Goal: Task Accomplishment & Management: Complete application form

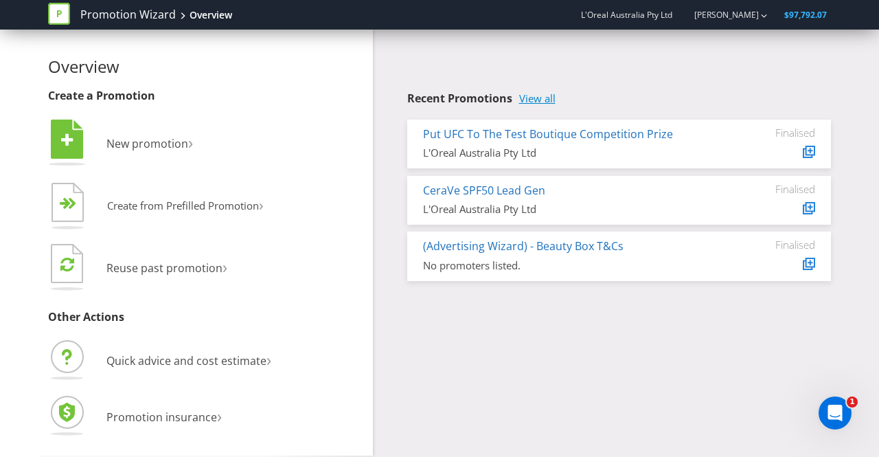
click at [540, 100] on link "View all" at bounding box center [537, 99] width 36 height 12
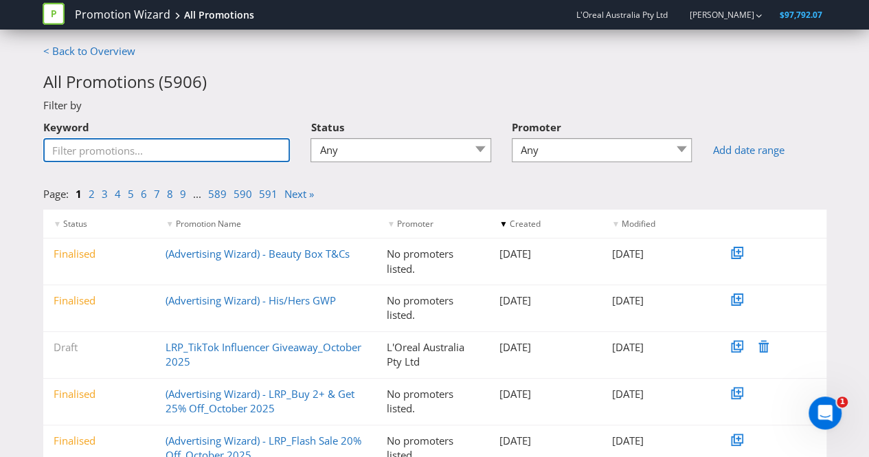
click at [137, 148] on input "Keyword" at bounding box center [166, 150] width 247 height 24
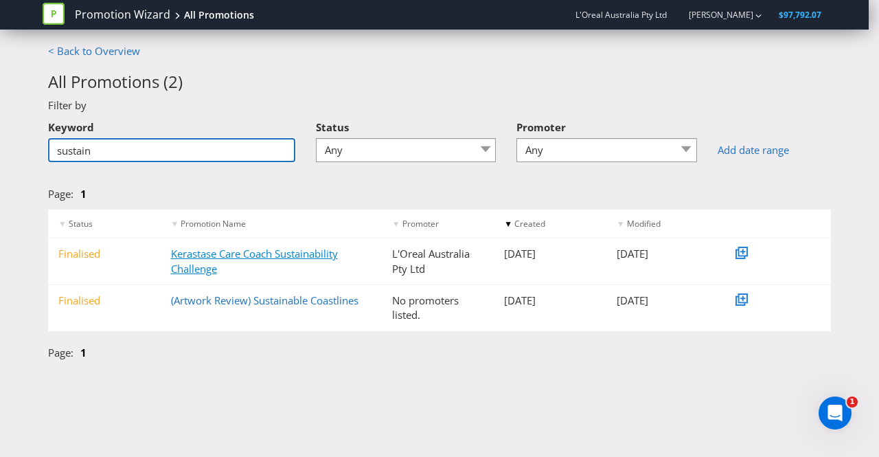
type input "sustain"
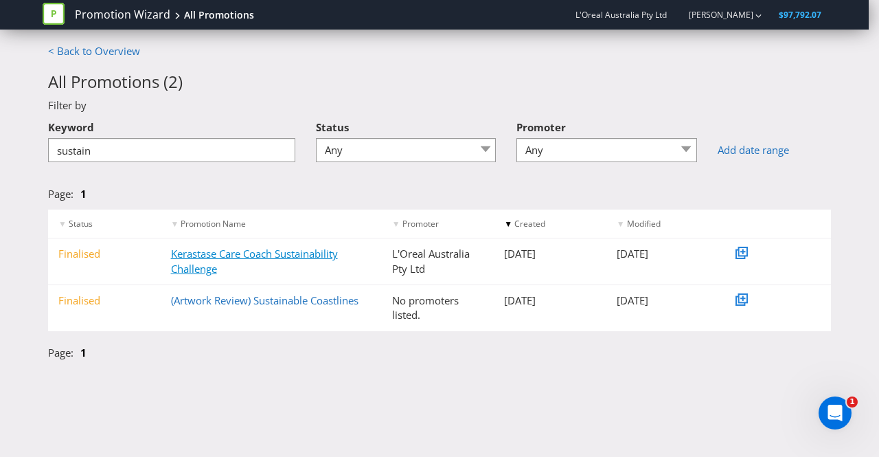
click at [226, 258] on link "Kerastase Care Coach Sustainability Challenge" at bounding box center [254, 261] width 167 height 28
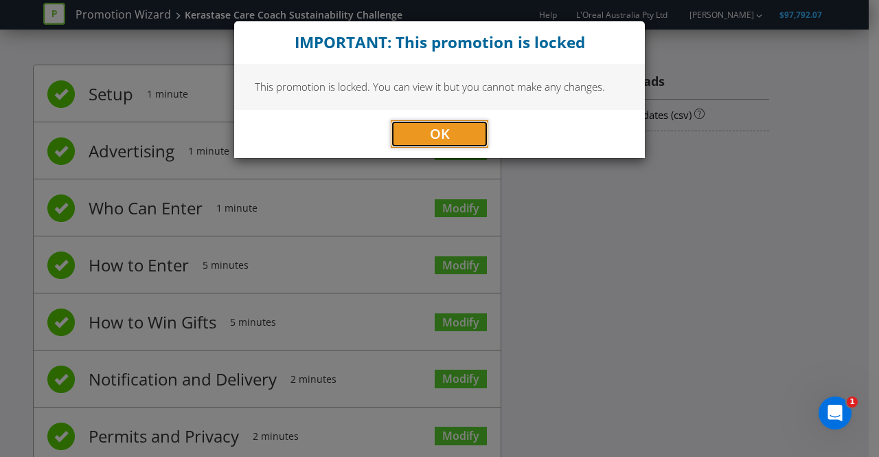
click at [444, 131] on span "OK" at bounding box center [440, 133] width 20 height 19
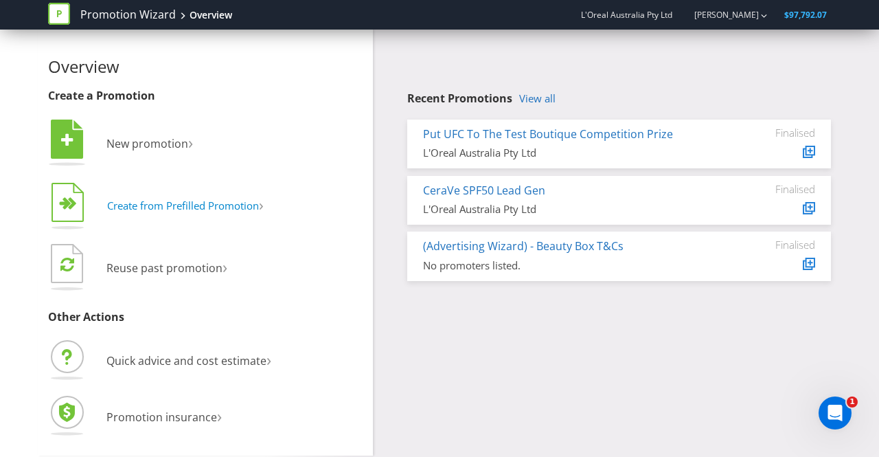
click at [204, 201] on span "Create from Prefilled Promotion" at bounding box center [183, 205] width 152 height 14
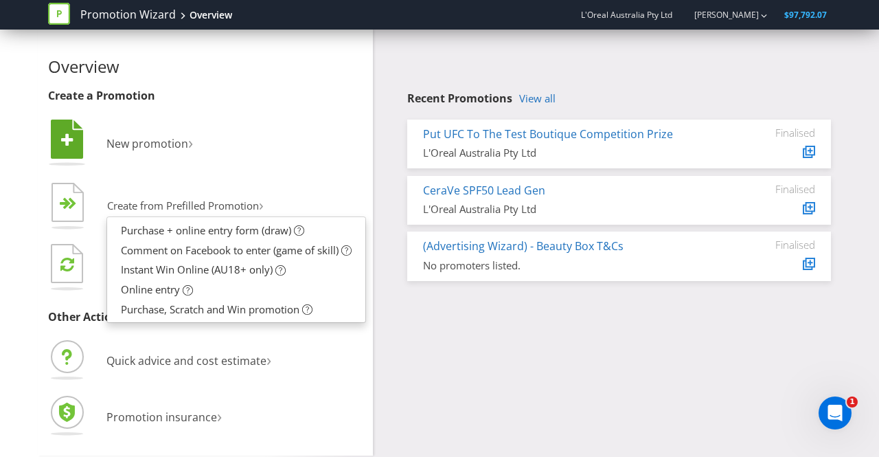
click at [286, 163] on li " New promotion ›" at bounding box center [205, 145] width 315 height 56
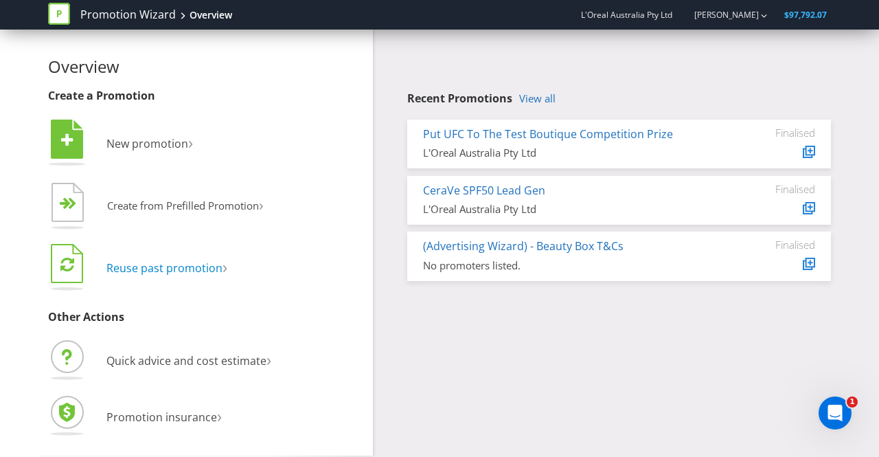
click at [194, 273] on span "Reuse past promotion" at bounding box center [164, 267] width 116 height 15
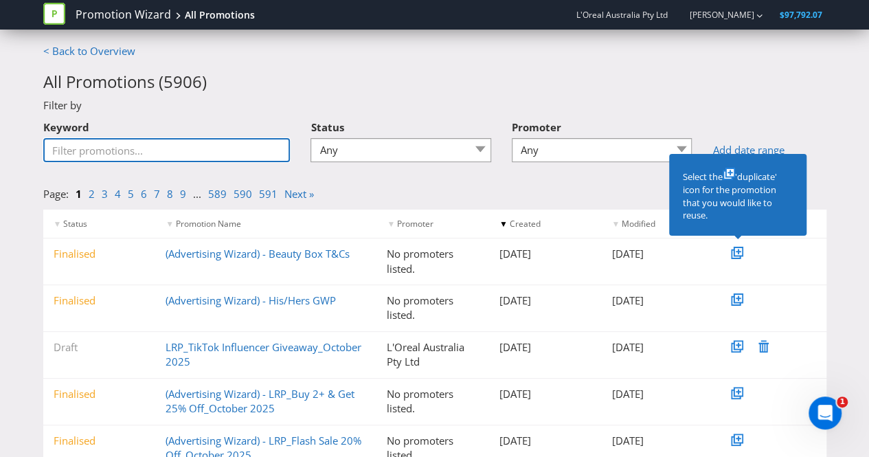
click at [98, 153] on input "Keyword" at bounding box center [166, 150] width 247 height 24
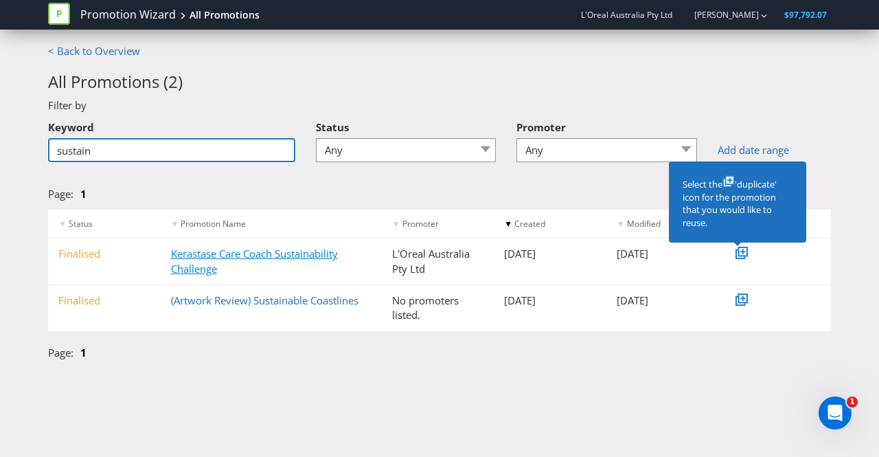
type input "sustain"
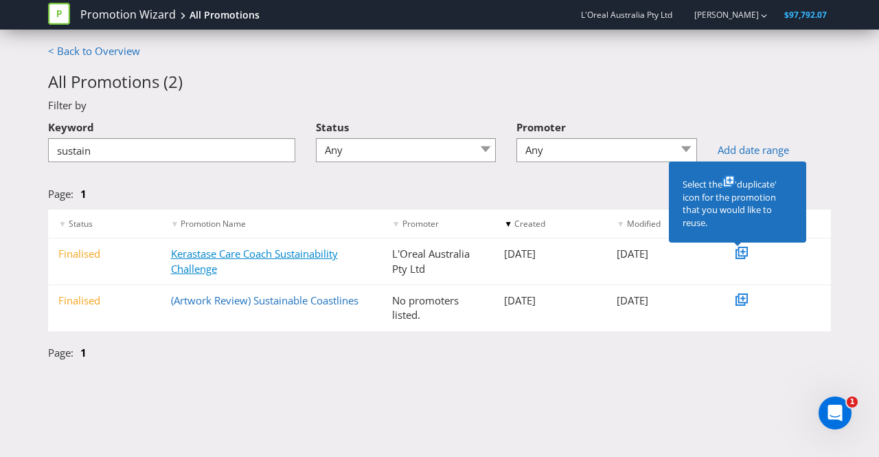
click at [216, 266] on link "Kerastase Care Coach Sustainability Challenge" at bounding box center [254, 261] width 167 height 28
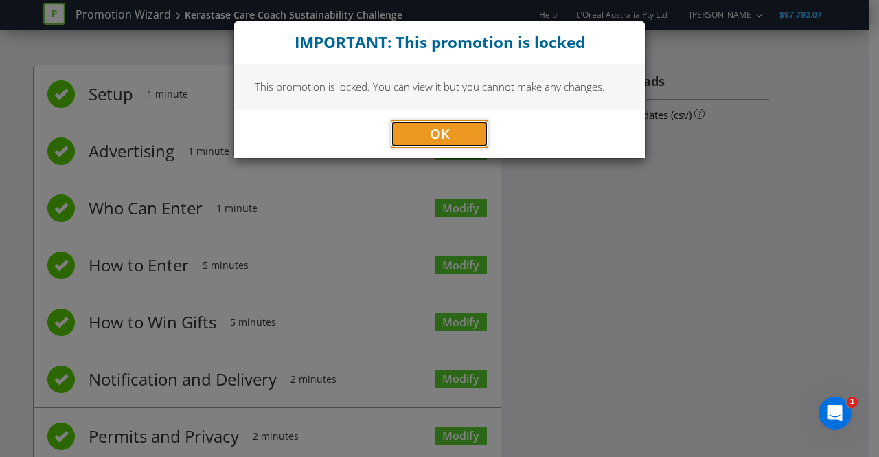
click at [458, 135] on button "OK" at bounding box center [440, 133] width 98 height 27
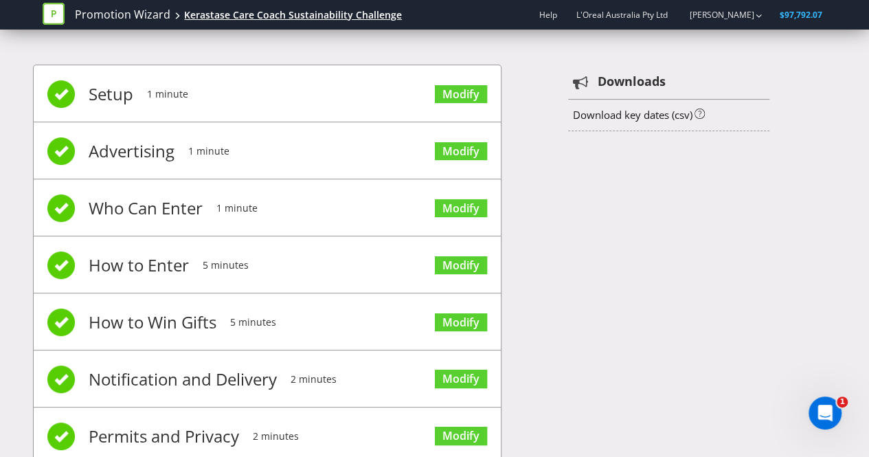
click at [240, 19] on div "Kerastase Care Coach Sustainability Challenge" at bounding box center [293, 15] width 218 height 14
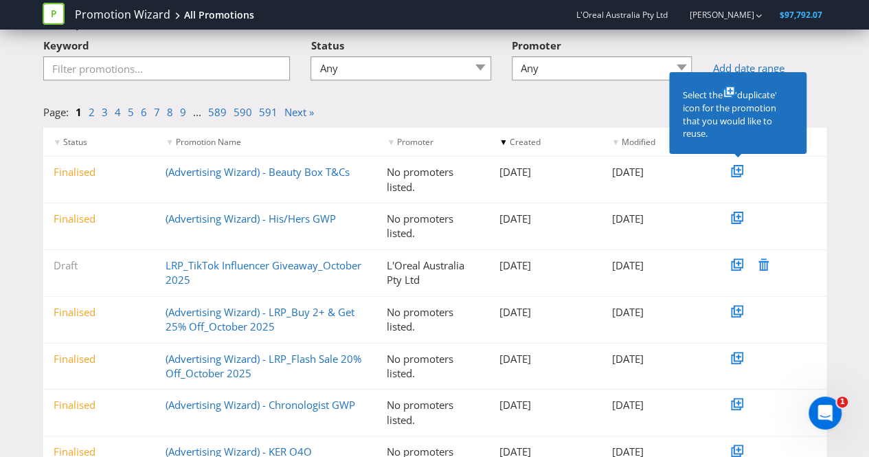
scroll to position [3, 0]
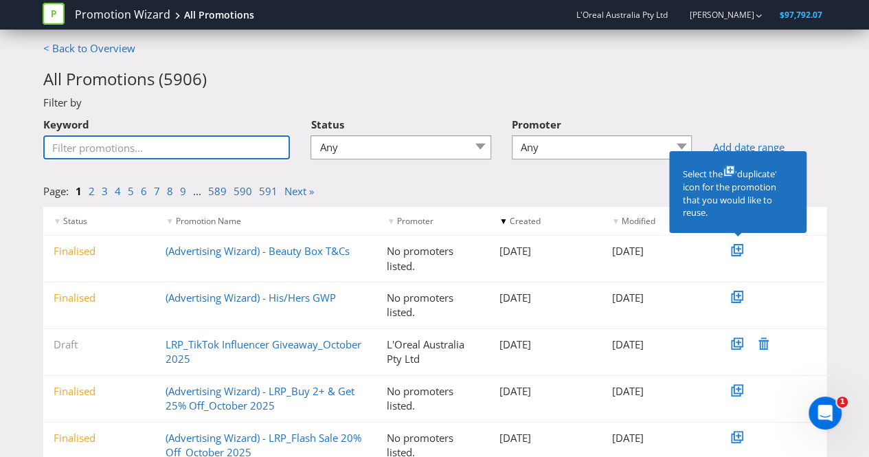
click at [76, 148] on input "Keyword" at bounding box center [166, 147] width 247 height 24
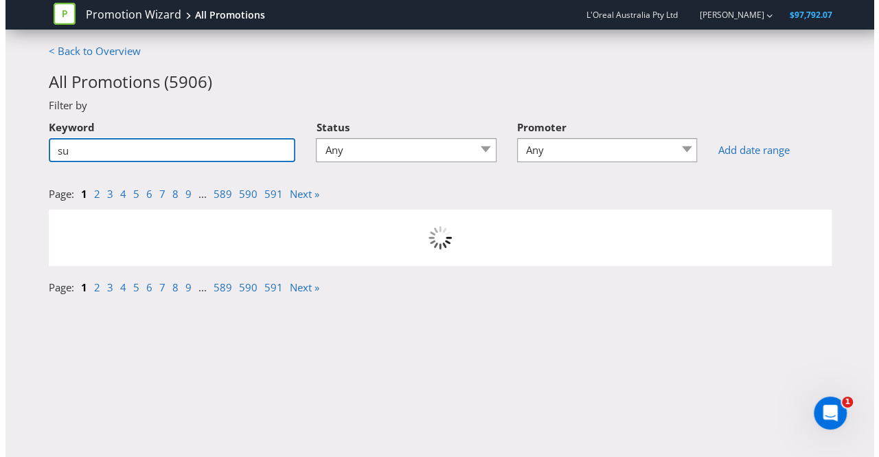
scroll to position [0, 0]
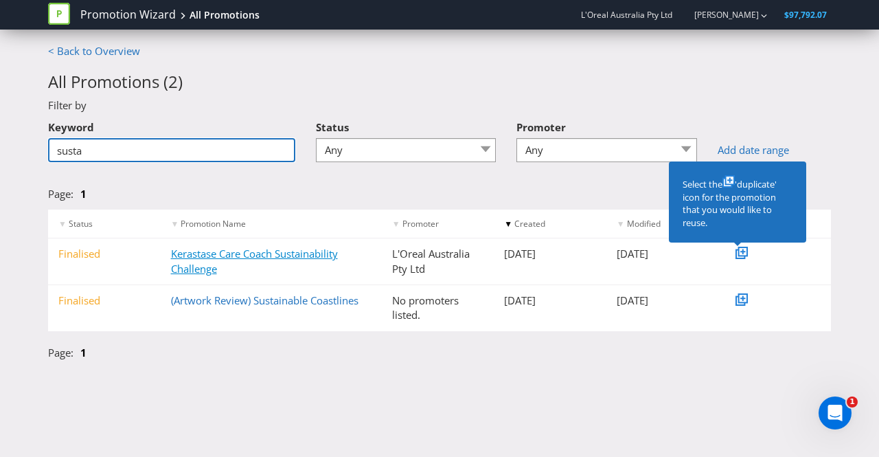
type input "susta"
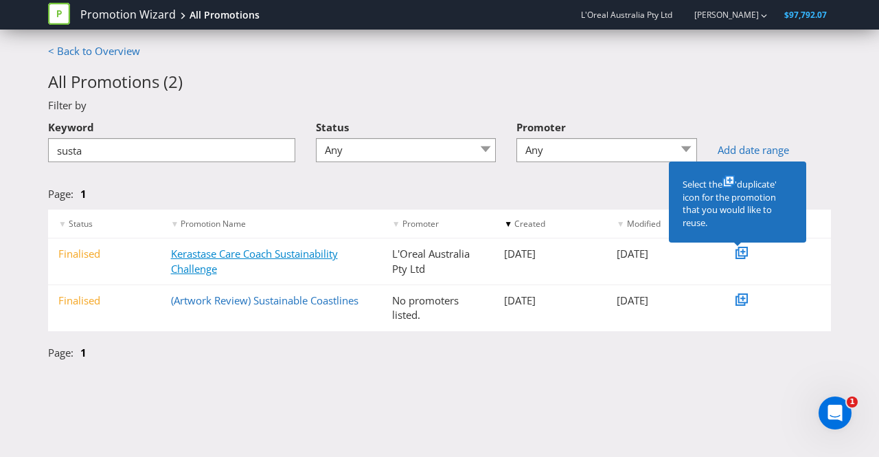
click at [202, 253] on link "Kerastase Care Coach Sustainability Challenge" at bounding box center [254, 261] width 167 height 28
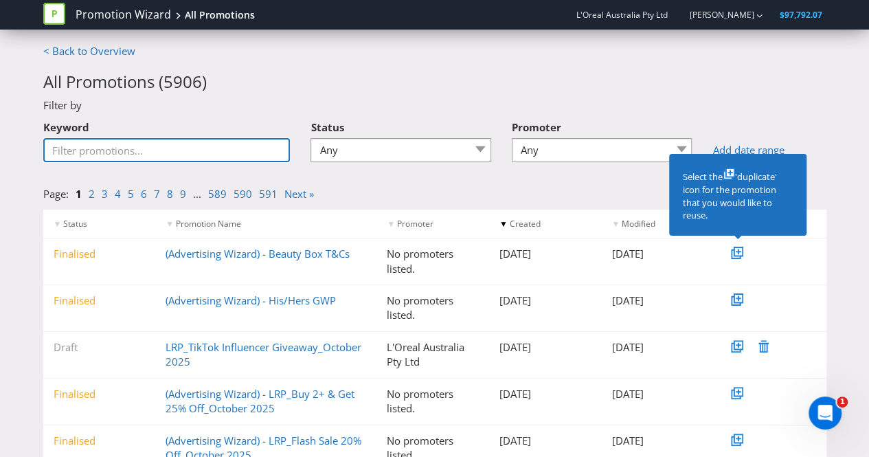
click at [154, 150] on input "Keyword" at bounding box center [166, 150] width 247 height 24
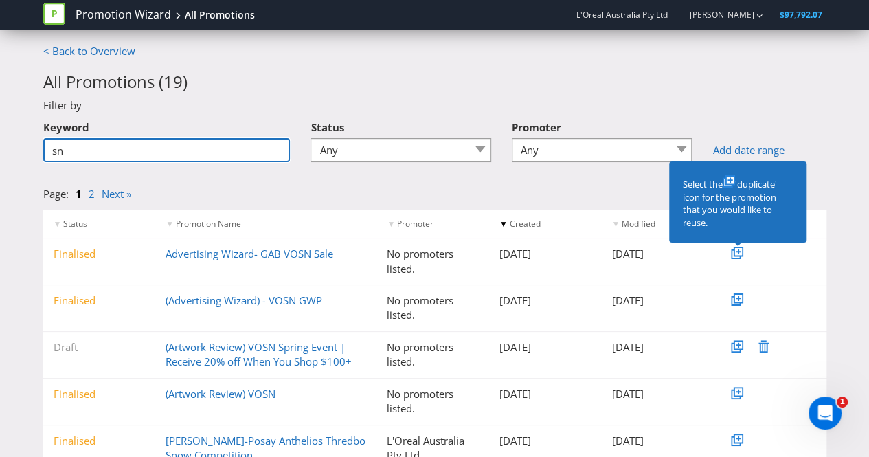
type input "s"
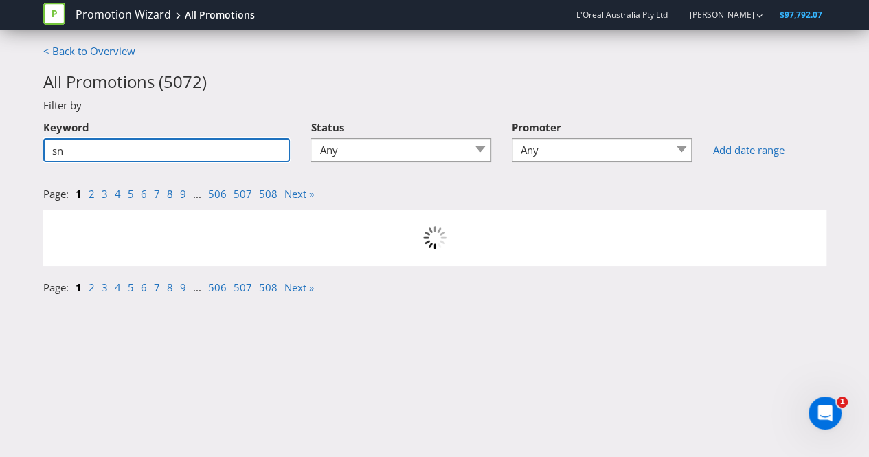
type input "s"
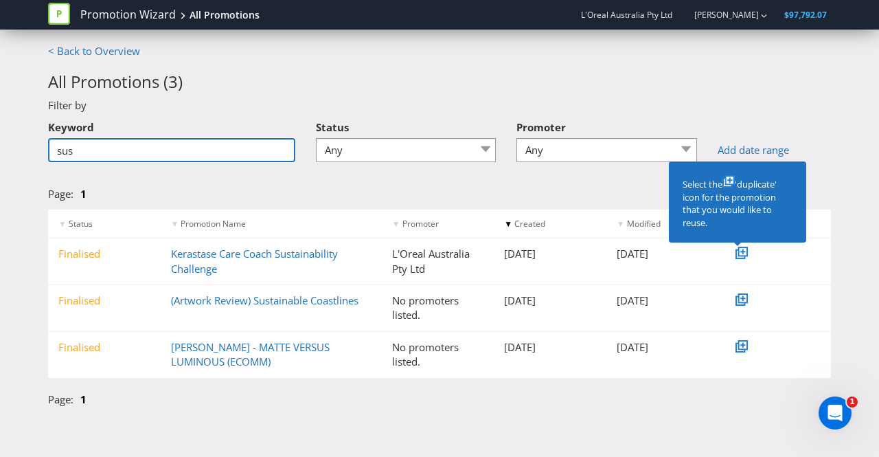
type input "sus"
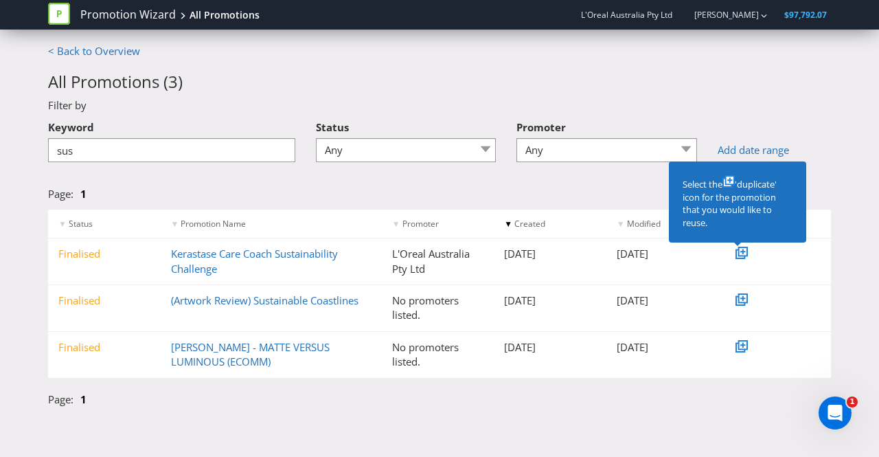
click at [742, 252] on icon at bounding box center [743, 251] width 5 height 5
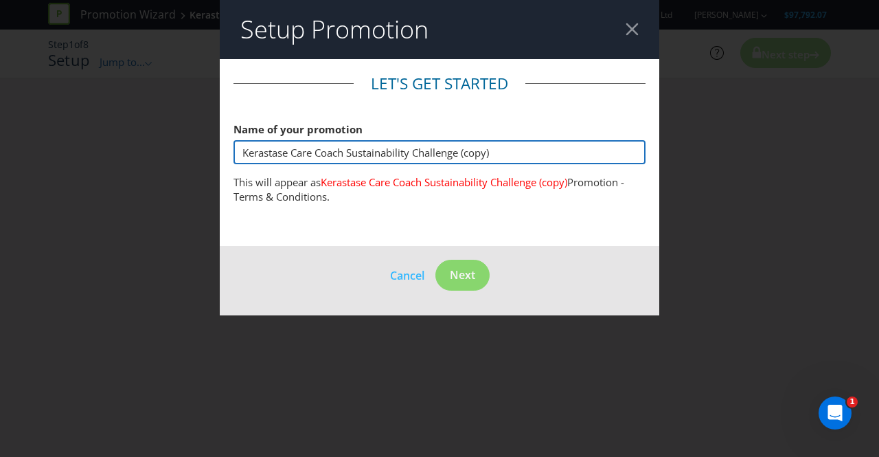
click at [412, 153] on input "Kerastase Care Coach Sustainability Challenge (copy)" at bounding box center [439, 152] width 412 height 24
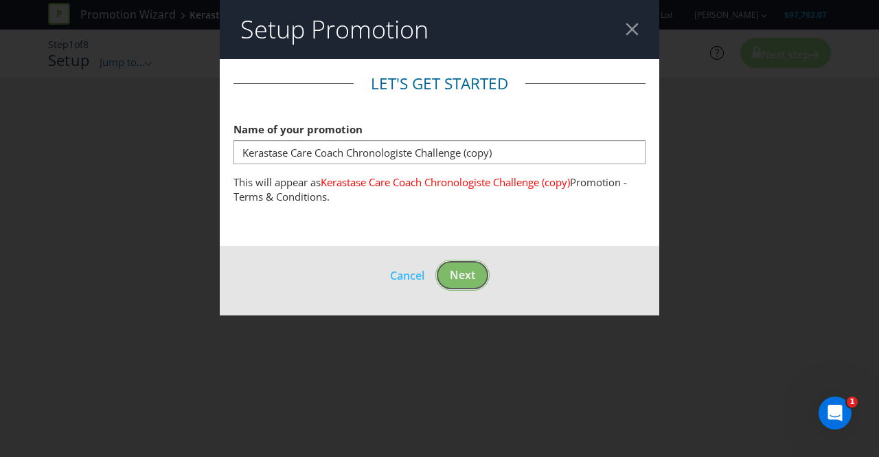
click at [460, 275] on footer "Cancel Next" at bounding box center [439, 280] width 439 height 69
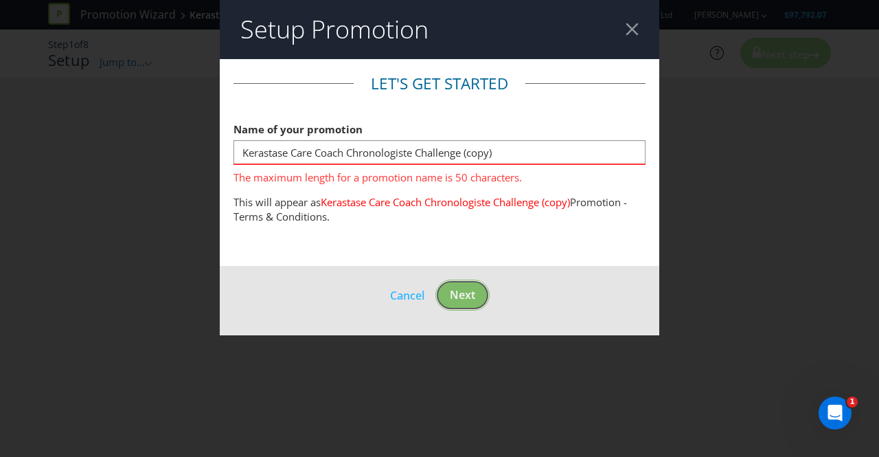
click at [467, 297] on span "Next" at bounding box center [462, 294] width 25 height 15
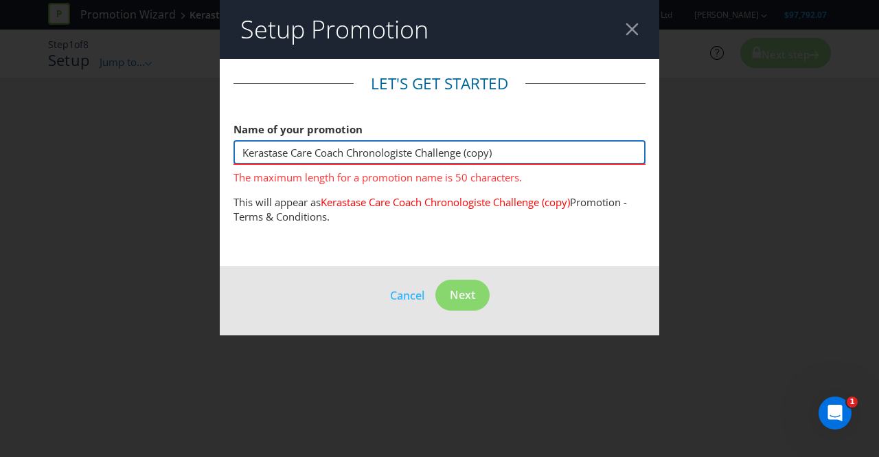
click at [502, 155] on input "Kerastase Care Coach Chronologiste Challenge (copy)" at bounding box center [439, 152] width 412 height 24
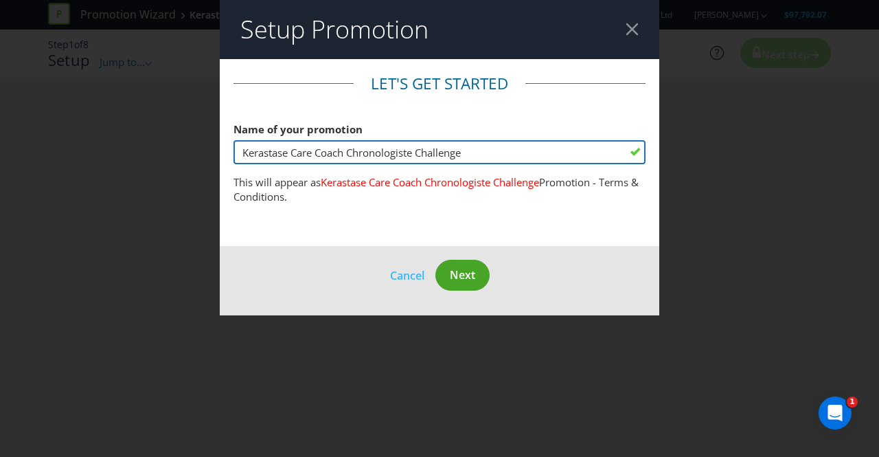
type input "Kerastase Care Coach Chronologiste Challenge"
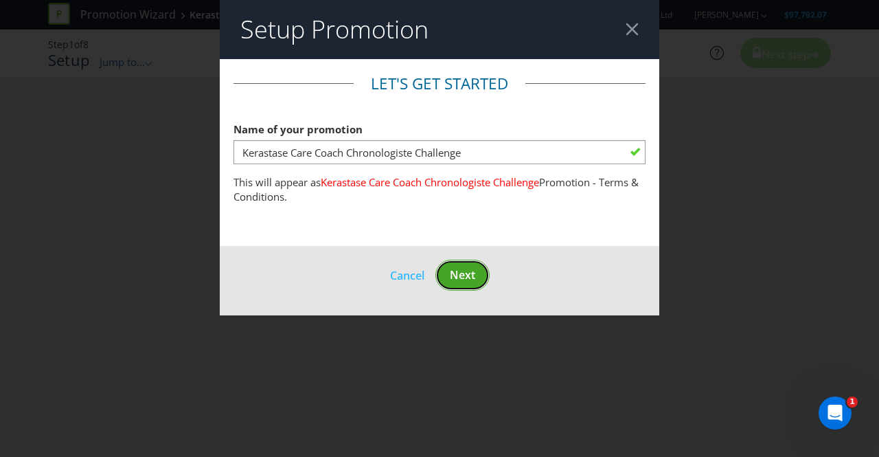
click at [461, 274] on span "Next" at bounding box center [462, 274] width 25 height 15
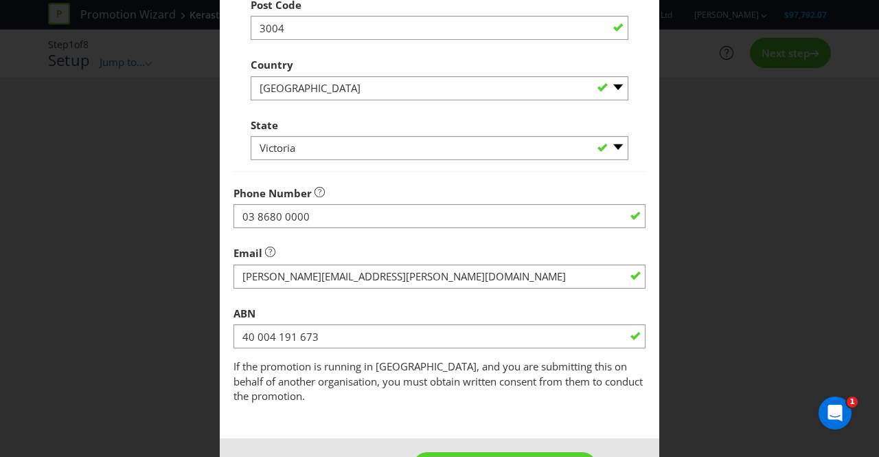
scroll to position [438, 0]
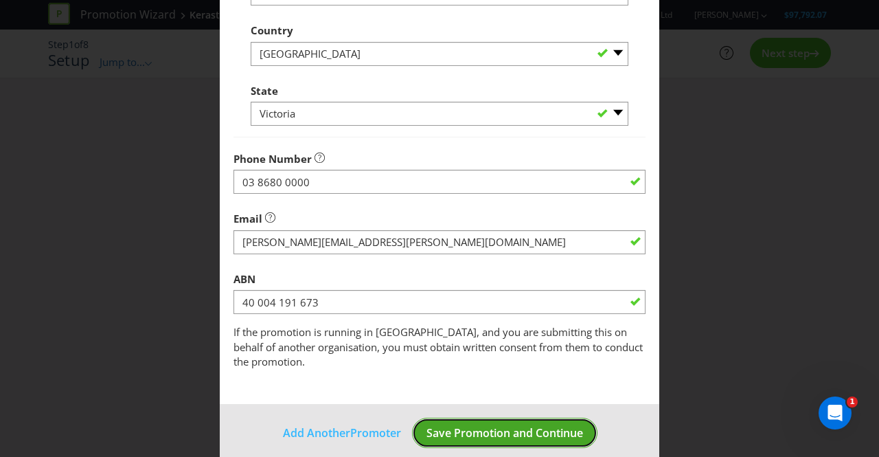
click at [509, 425] on span "Save Promotion and Continue" at bounding box center [504, 432] width 157 height 15
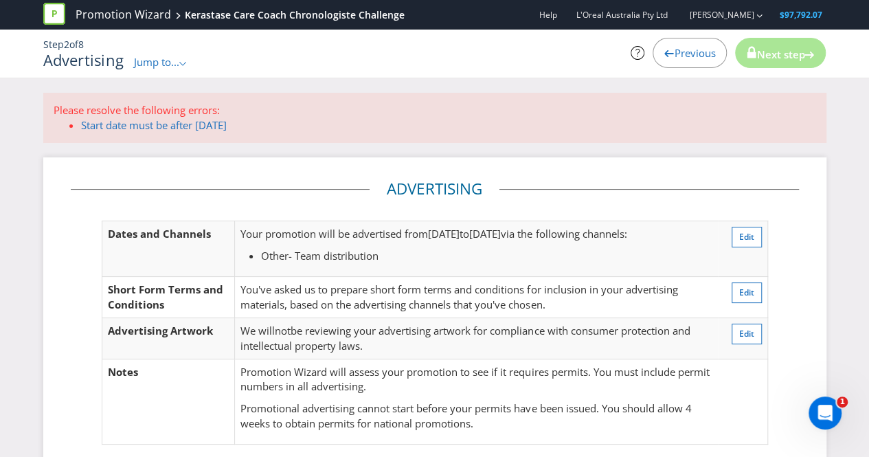
click at [443, 230] on span "[DATE]" at bounding box center [444, 234] width 32 height 14
click at [744, 239] on span "Edit" at bounding box center [746, 237] width 15 height 12
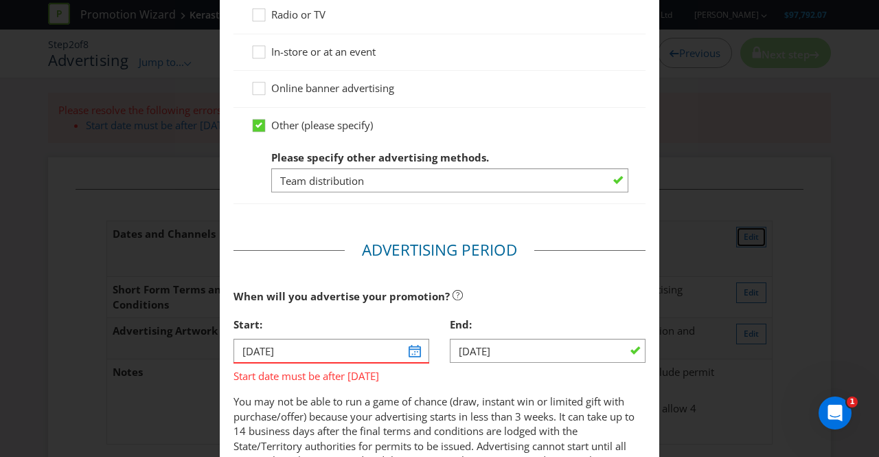
scroll to position [258, 0]
click at [410, 354] on input "[DATE]" at bounding box center [331, 350] width 196 height 24
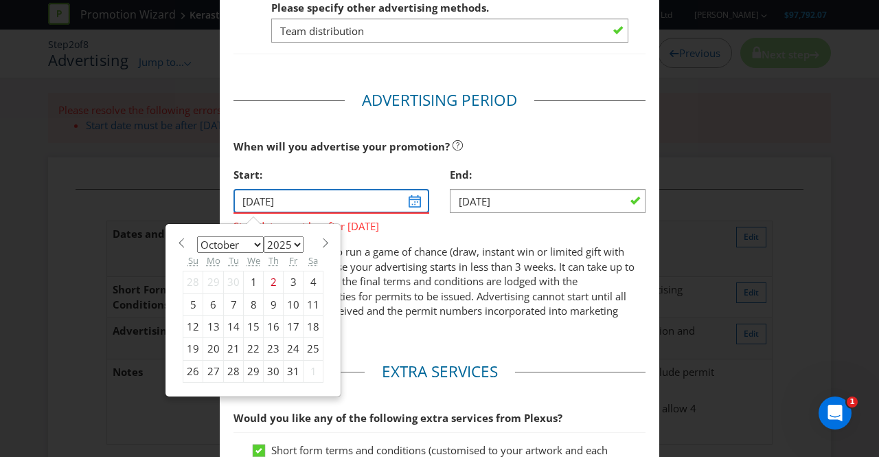
scroll to position [407, 0]
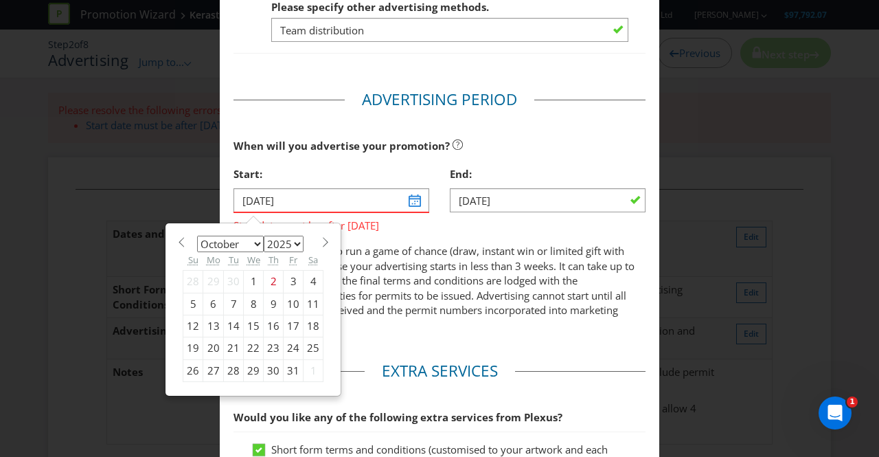
click at [284, 295] on div "10" at bounding box center [294, 304] width 20 height 22
type input "[DATE]"
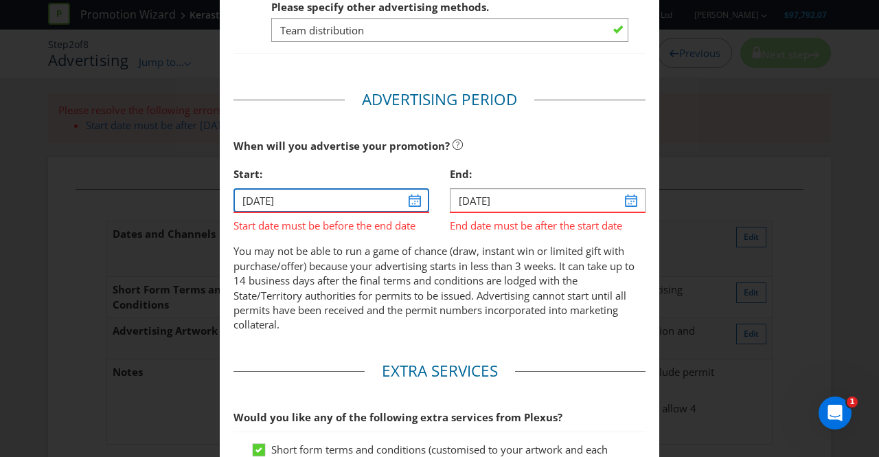
click at [408, 198] on input "[DATE]" at bounding box center [331, 200] width 196 height 24
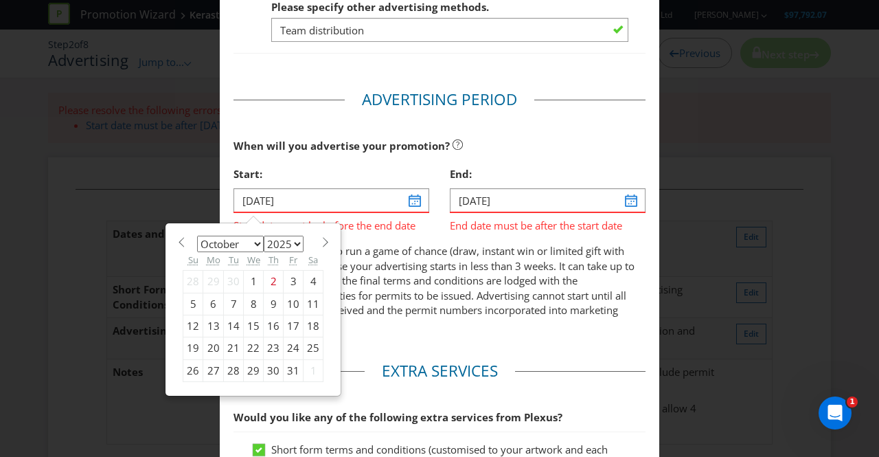
click at [290, 296] on div "10" at bounding box center [294, 304] width 20 height 22
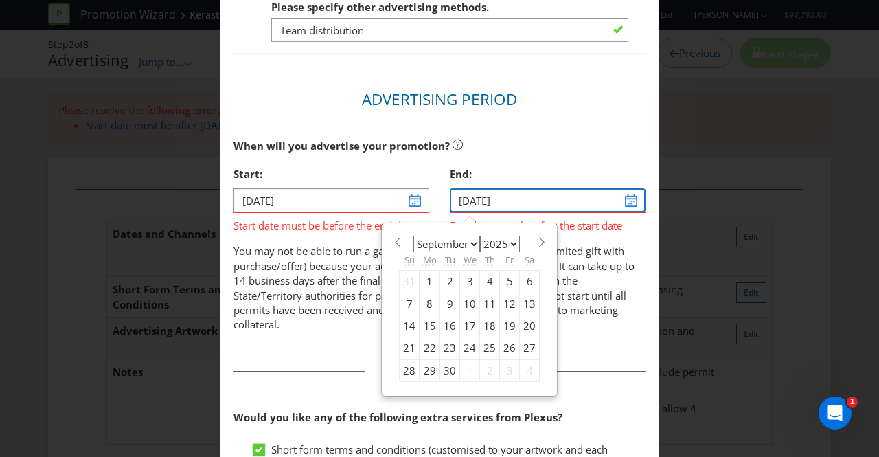
click at [626, 203] on input "[DATE]" at bounding box center [548, 200] width 196 height 24
click at [536, 238] on span at bounding box center [541, 242] width 10 height 10
select select "9"
click at [483, 276] on div "2" at bounding box center [490, 282] width 20 height 22
click at [619, 204] on input "[DATE]" at bounding box center [548, 200] width 196 height 24
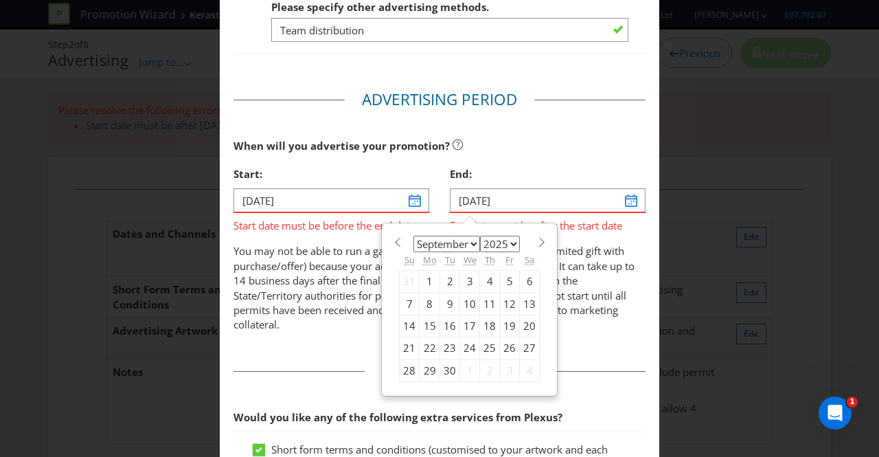
click at [501, 275] on div "5" at bounding box center [510, 282] width 20 height 22
type input "[DATE]"
click at [621, 194] on input "[DATE]" at bounding box center [548, 200] width 196 height 24
click at [536, 237] on span at bounding box center [541, 242] width 10 height 10
drag, startPoint x: 530, startPoint y: 235, endPoint x: 533, endPoint y: 244, distance: 9.3
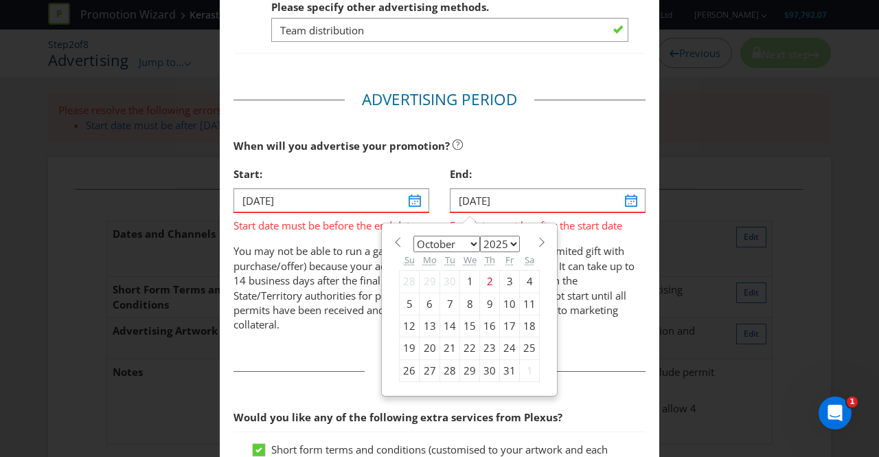
click at [536, 244] on span at bounding box center [541, 242] width 10 height 10
select select "10"
click at [500, 297] on div "7" at bounding box center [510, 304] width 20 height 22
type input "[DATE]"
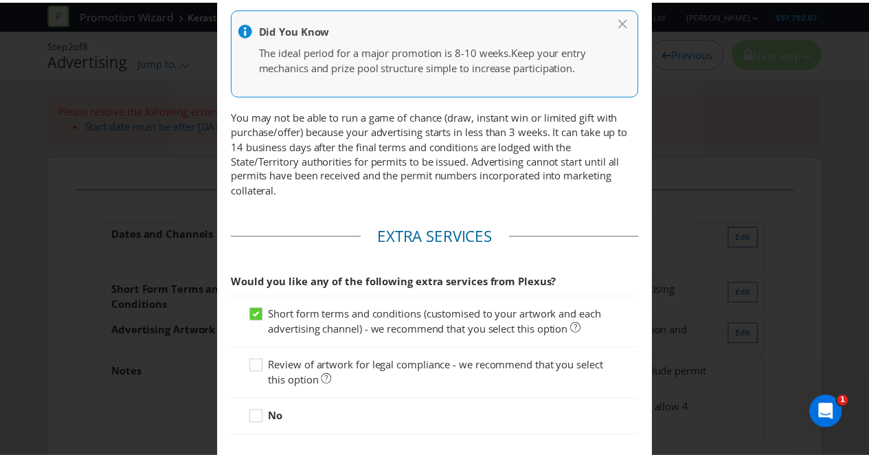
scroll to position [710, 0]
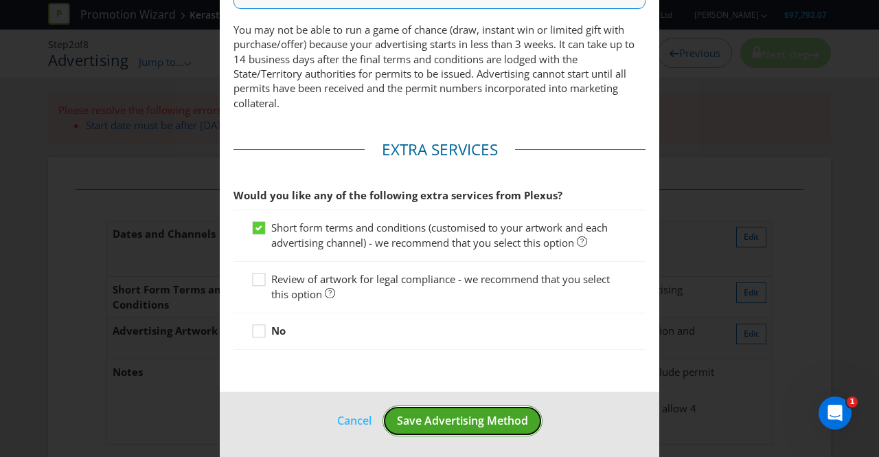
click at [457, 414] on span "Save Advertising Method" at bounding box center [462, 420] width 131 height 15
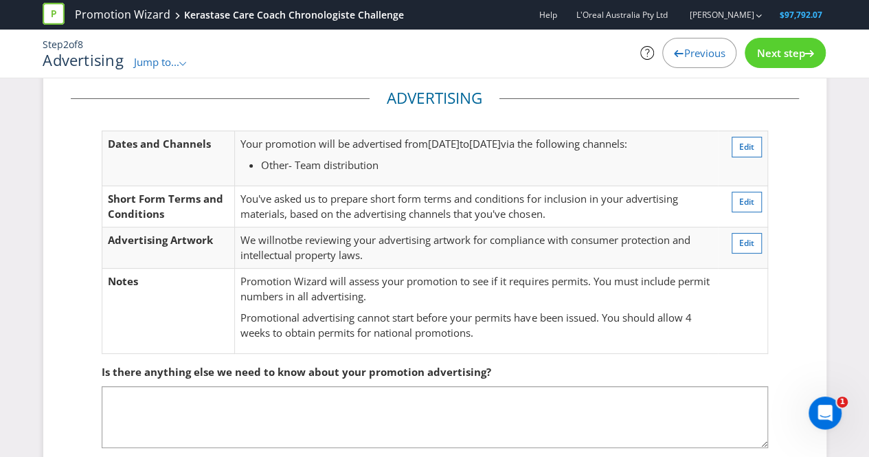
scroll to position [87, 0]
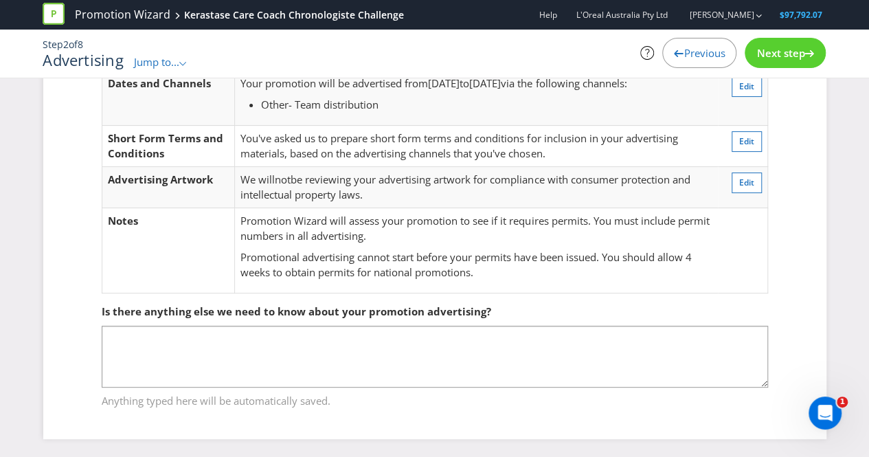
click at [789, 50] on span "Next step" at bounding box center [780, 53] width 48 height 14
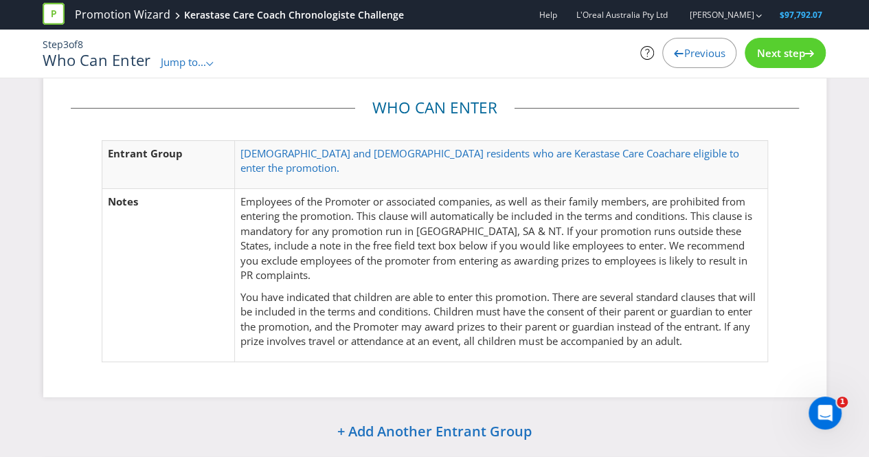
scroll to position [16, 0]
click at [786, 53] on span "Next step" at bounding box center [780, 53] width 48 height 14
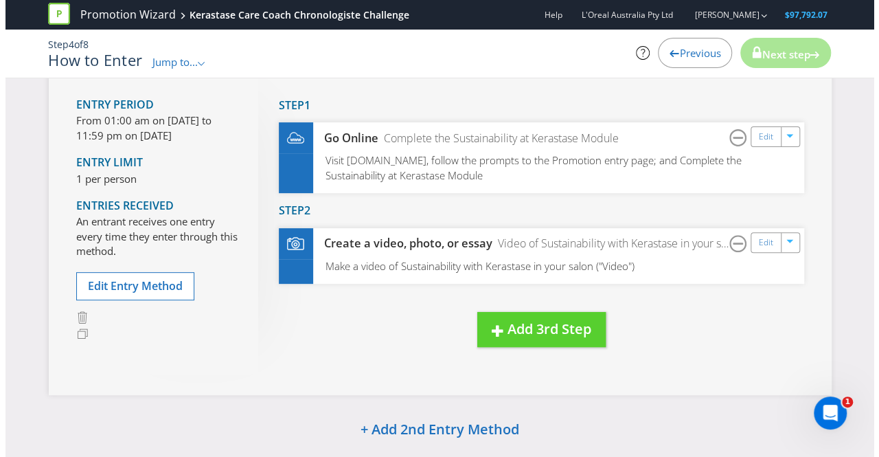
scroll to position [161, 0]
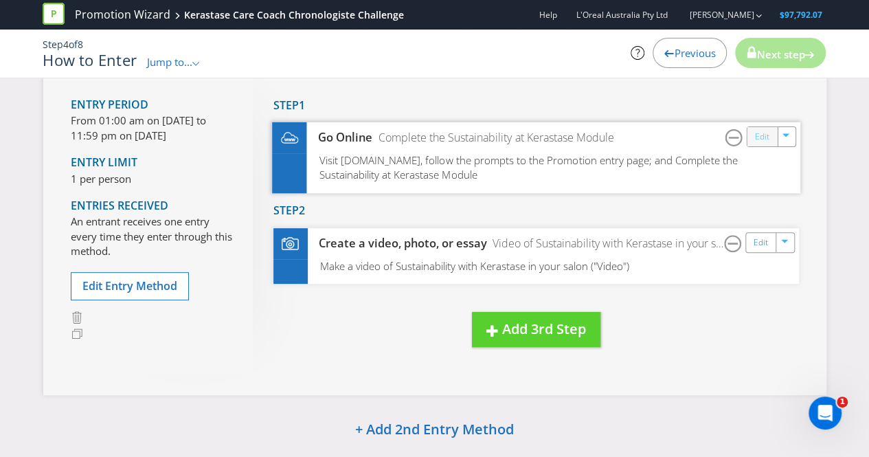
click at [761, 137] on link "Edit" at bounding box center [761, 137] width 14 height 16
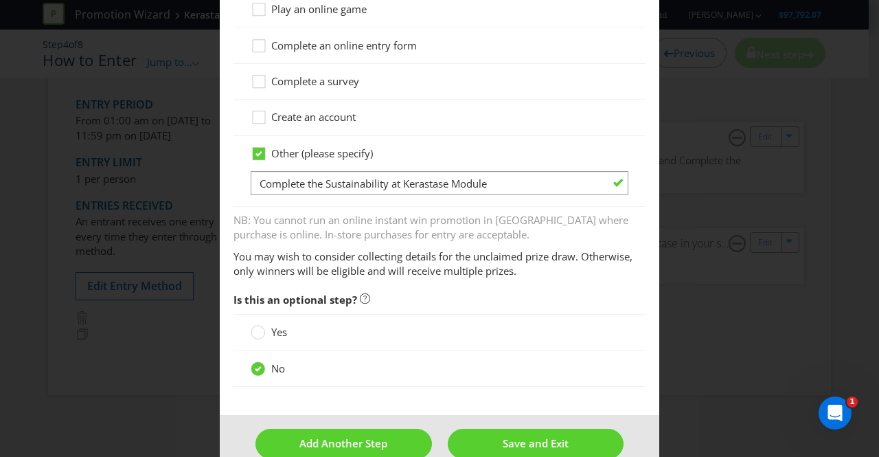
scroll to position [757, 0]
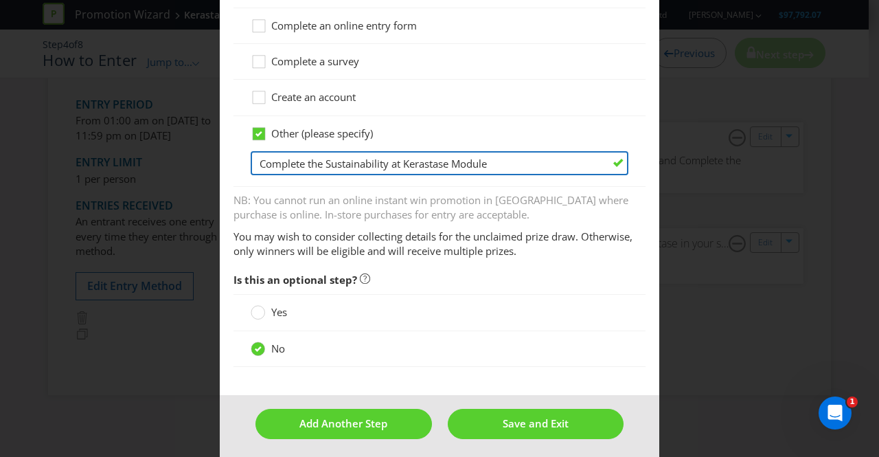
click at [398, 159] on input "Complete the Sustainability at Kerastase Module" at bounding box center [440, 163] width 378 height 24
click at [372, 161] on input "Complete the Kerastase Module" at bounding box center [440, 163] width 378 height 24
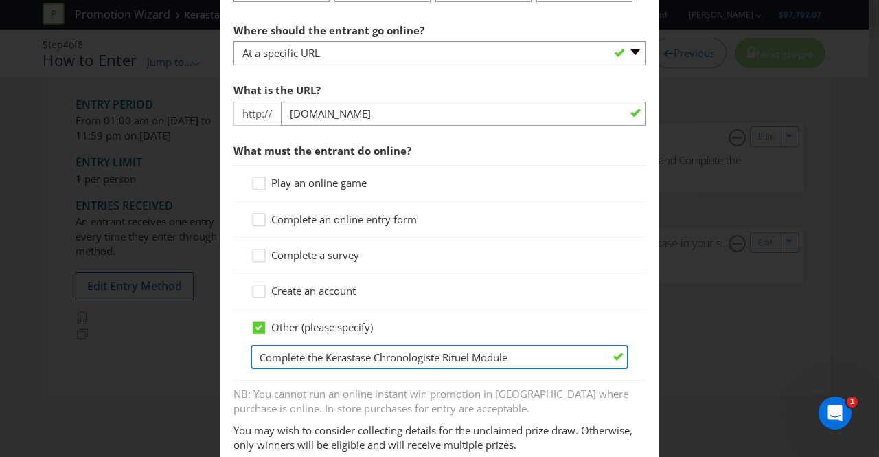
scroll to position [758, 0]
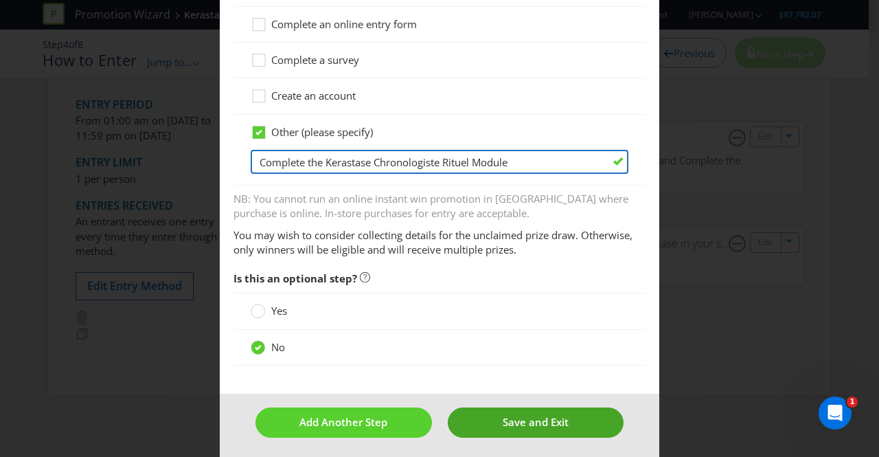
type input "Complete the Kerastase Chronologiste Rituel Module"
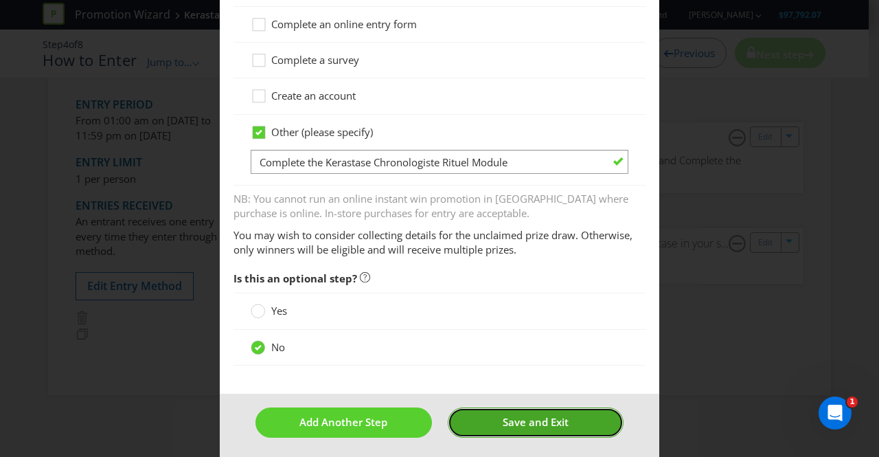
click at [518, 417] on span "Save and Exit" at bounding box center [536, 422] width 66 height 14
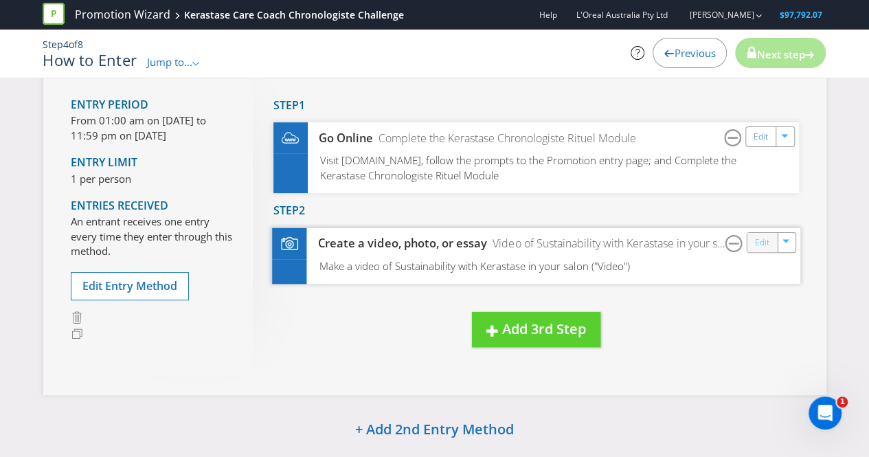
click at [762, 241] on link "Edit" at bounding box center [761, 242] width 14 height 16
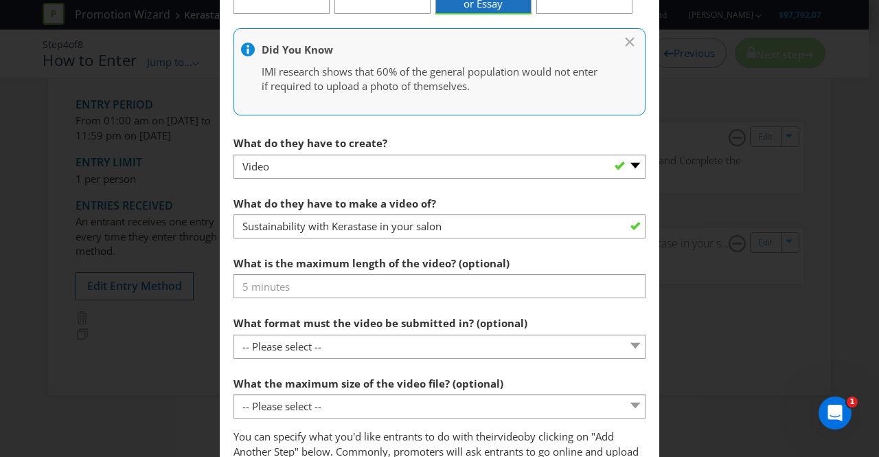
scroll to position [590, 0]
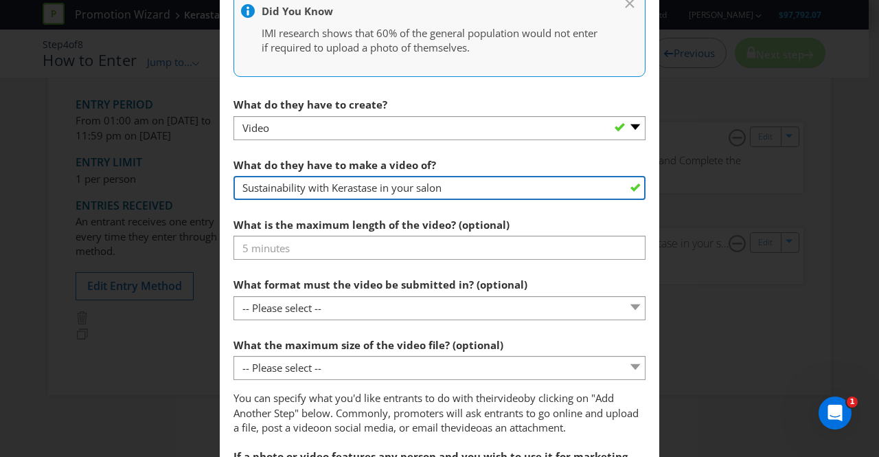
click at [375, 187] on input "Sustainability with Kerastase in your salon" at bounding box center [439, 188] width 412 height 24
click at [375, 187] on input "Luxury in your salon" at bounding box center [439, 188] width 412 height 24
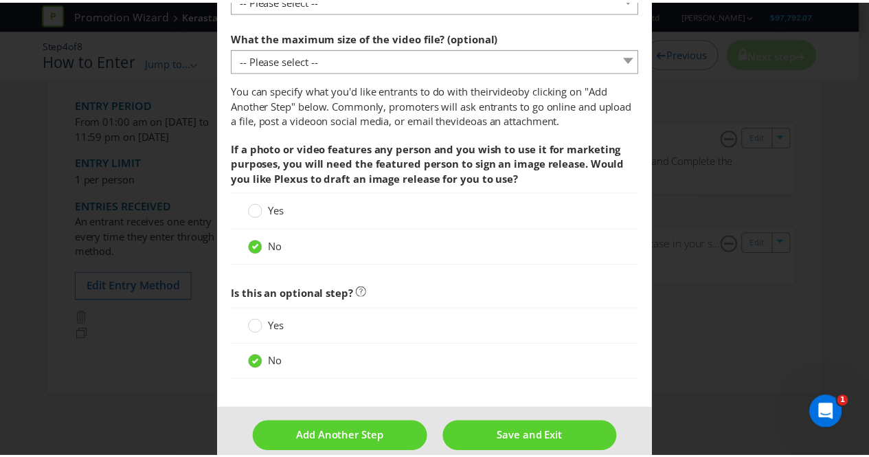
scroll to position [913, 0]
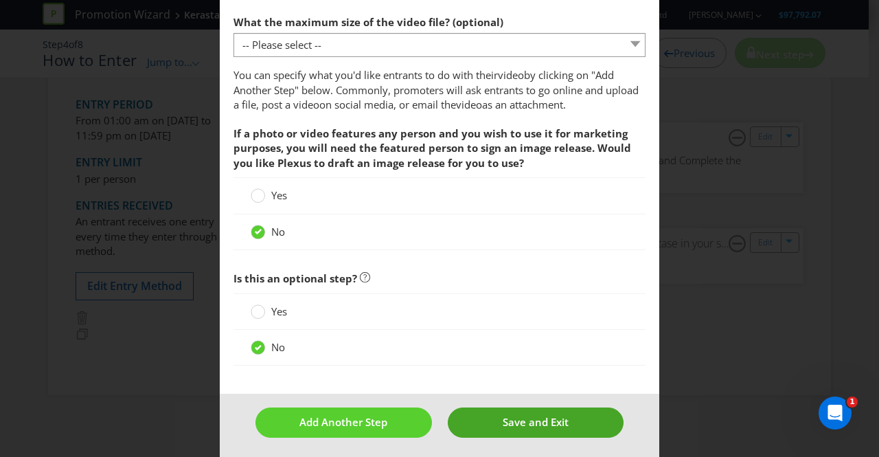
type input "Luxury in your salon with Chronologiste Rituel"
click at [523, 415] on span "Save and Exit" at bounding box center [536, 422] width 66 height 14
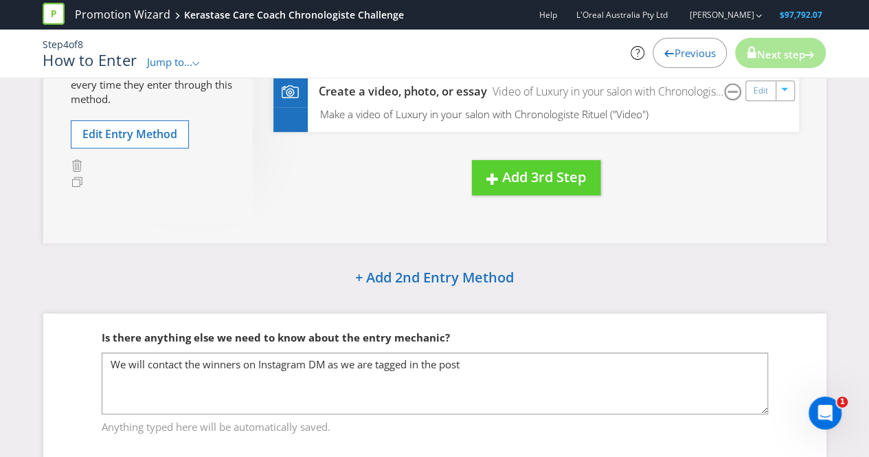
scroll to position [356, 0]
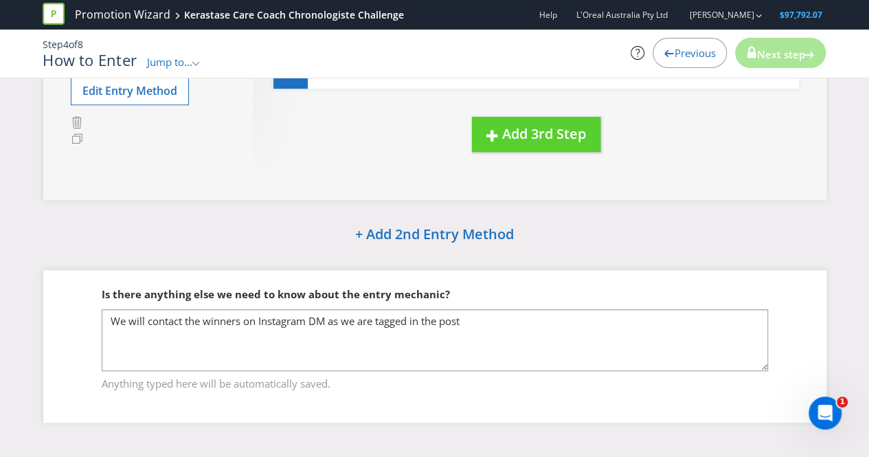
click at [704, 430] on div "Please resolve the following errors: The entry start date must be after [DATE].…" at bounding box center [434, 89] width 803 height 705
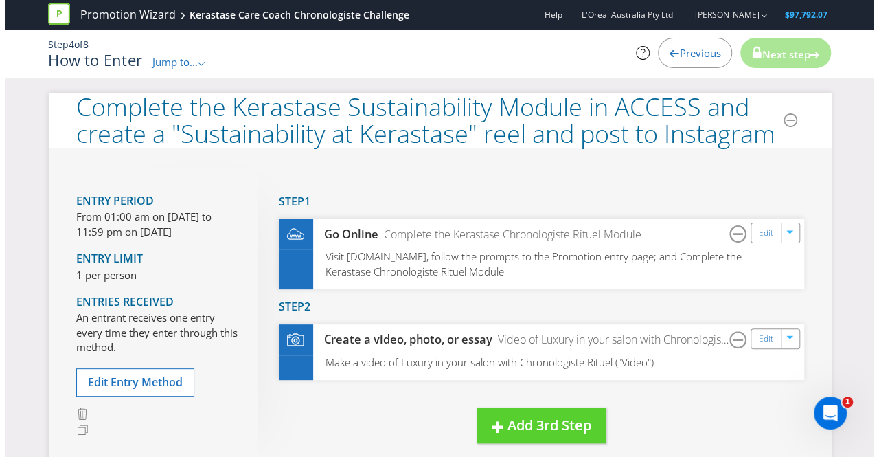
scroll to position [65, 0]
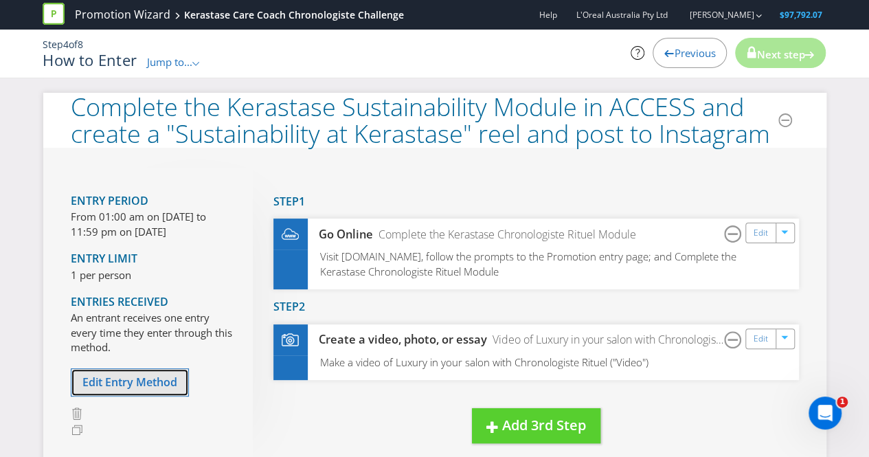
click at [126, 376] on span "Edit Entry Method" at bounding box center [129, 381] width 95 height 15
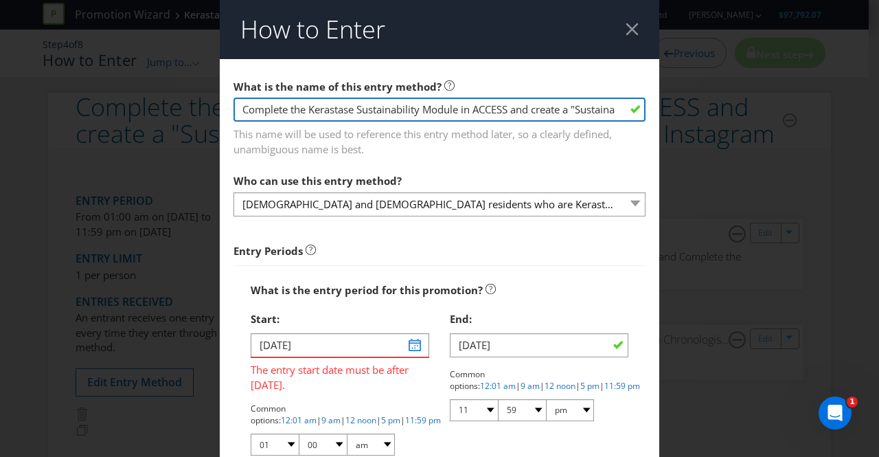
click at [422, 106] on input "Complete the Kerastase Sustainability Module in ACCESS and create a "Sustainabi…" at bounding box center [439, 110] width 412 height 24
click at [446, 111] on input "Complete the Kerastase Chronologiste Module in ACCESS and create a "Sustainabil…" at bounding box center [439, 110] width 412 height 24
click at [569, 112] on input "Complete the Kerastase Chronologiste Module in ACCESS and create a "Luxury in y…" at bounding box center [439, 110] width 412 height 24
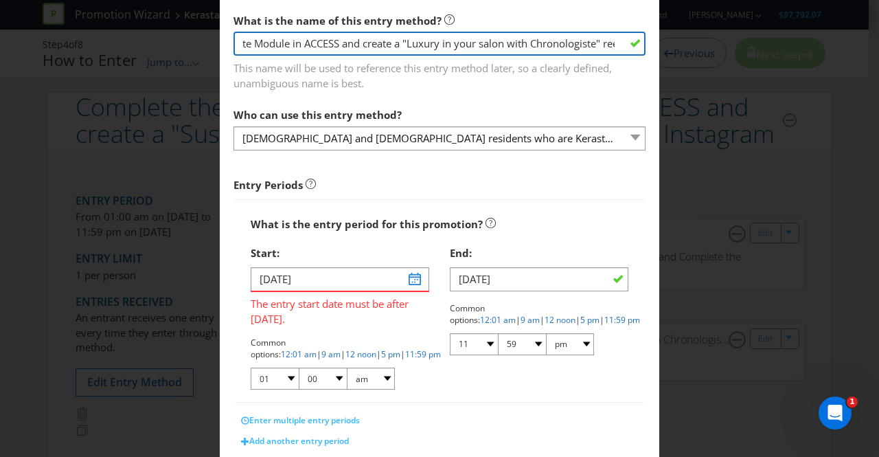
scroll to position [87, 0]
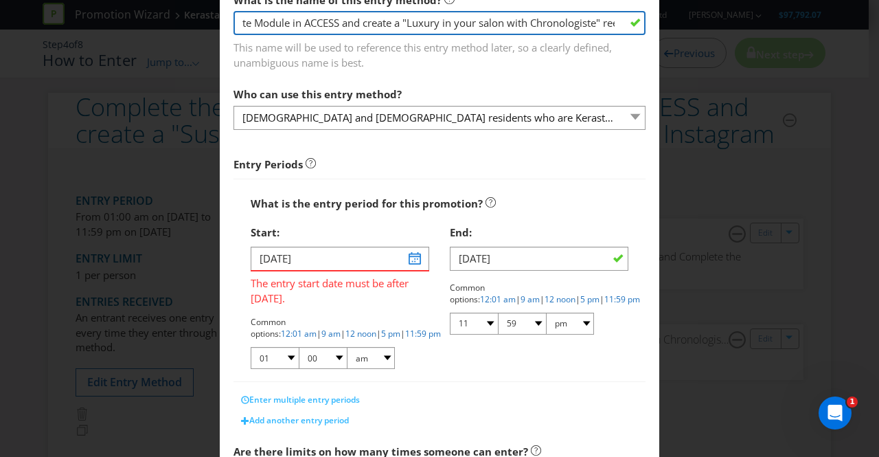
type input "Complete the Kerastase Chronologiste Module in ACCESS and create a "Luxury in y…"
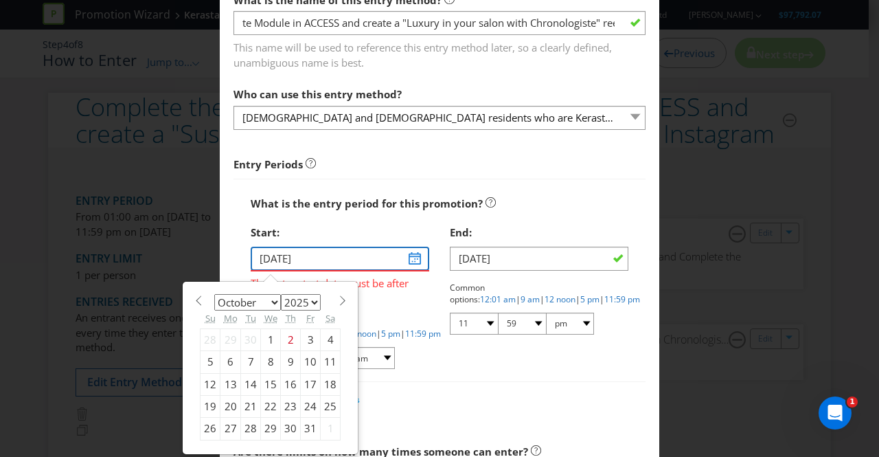
click at [411, 258] on input "[DATE]" at bounding box center [340, 259] width 179 height 24
click at [304, 358] on div "10" at bounding box center [311, 362] width 20 height 22
type input "[DATE]"
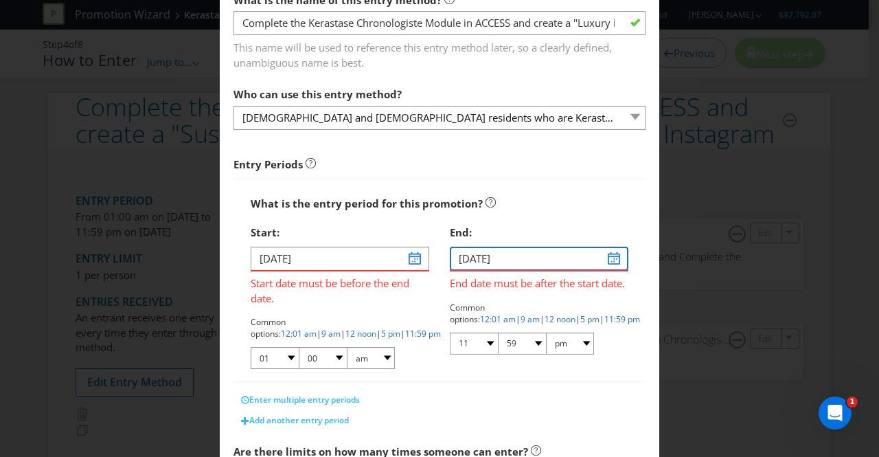
click at [608, 262] on input "[DATE]" at bounding box center [539, 259] width 179 height 24
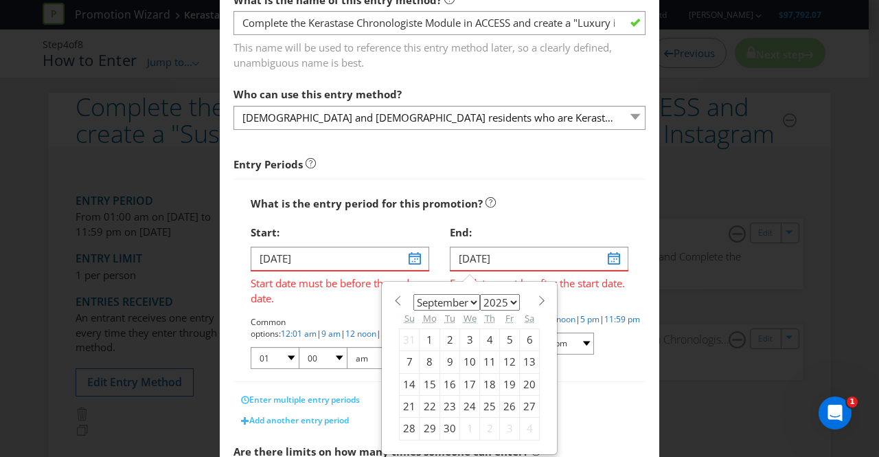
click at [536, 300] on span at bounding box center [541, 300] width 10 height 10
click at [536, 303] on span at bounding box center [541, 300] width 10 height 10
select select "10"
click at [500, 363] on div "7" at bounding box center [510, 362] width 20 height 22
type input "[DATE]"
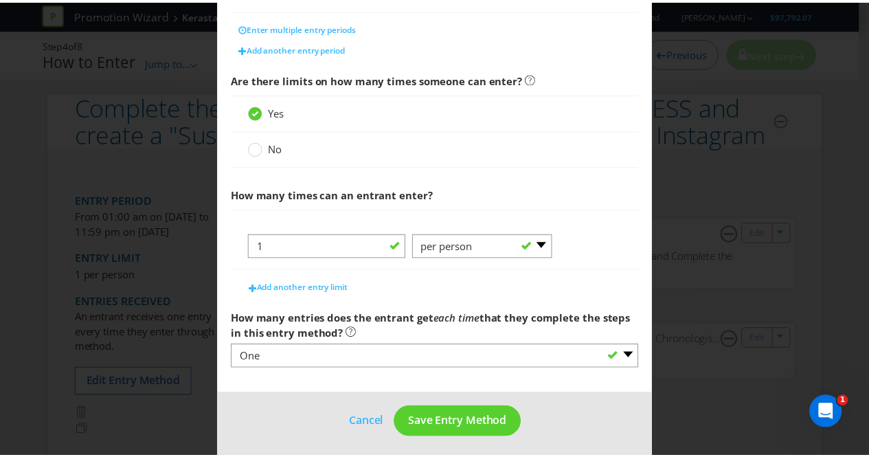
scroll to position [426, 0]
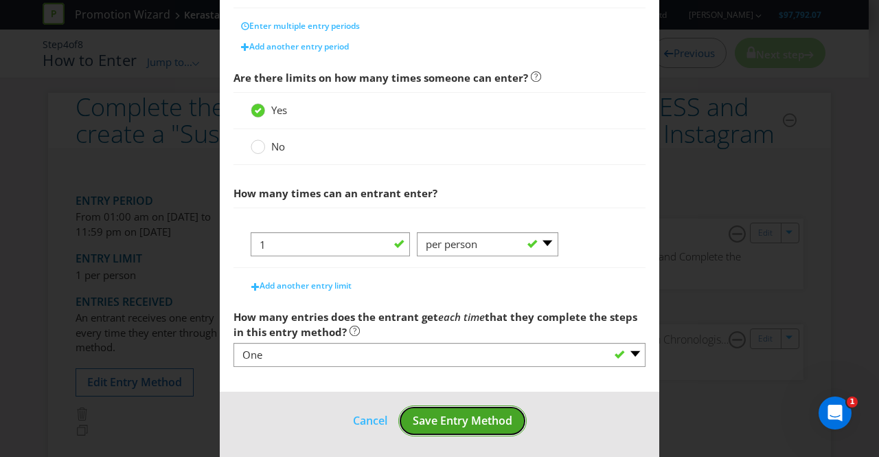
click at [456, 413] on span "Save Entry Method" at bounding box center [463, 420] width 100 height 15
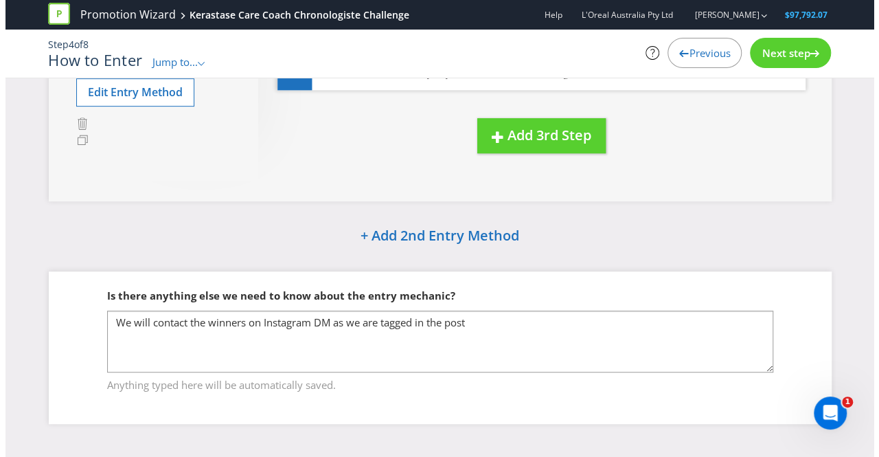
scroll to position [291, 0]
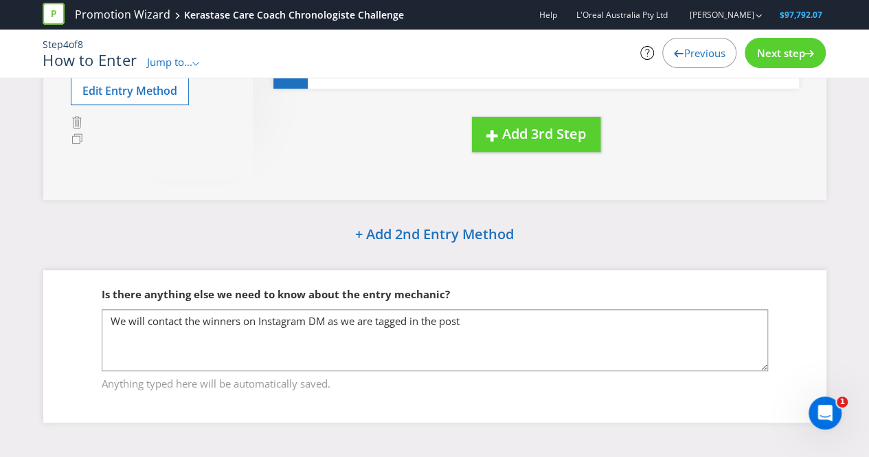
click at [772, 56] on span "Next step" at bounding box center [780, 53] width 48 height 14
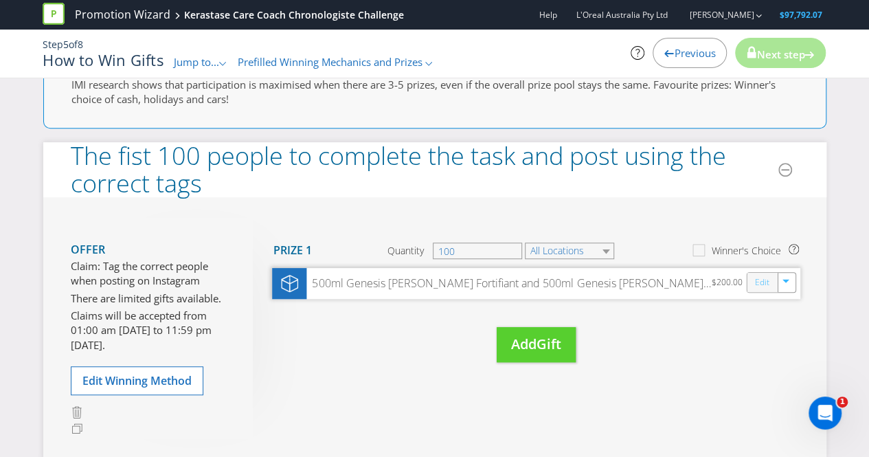
click at [762, 279] on link "Edit" at bounding box center [761, 283] width 14 height 16
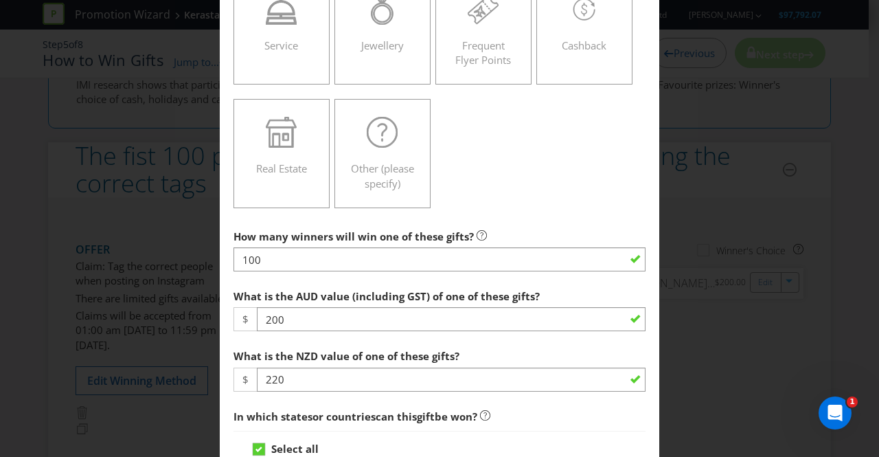
scroll to position [365, 0]
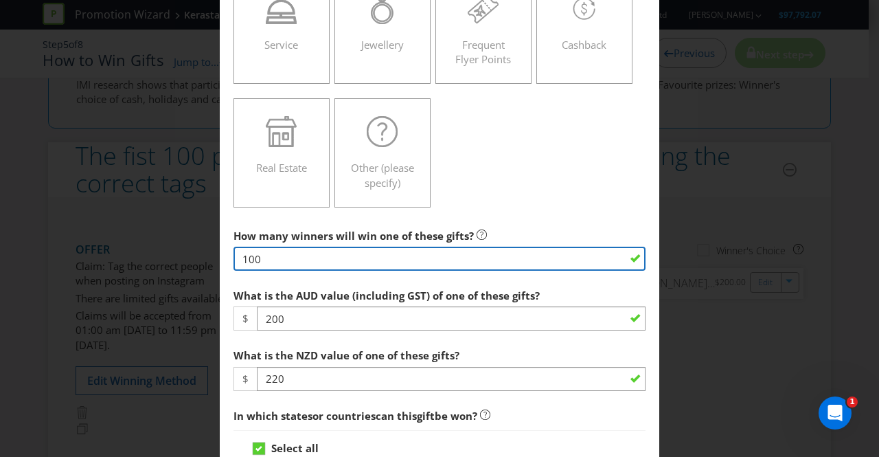
click at [265, 255] on input "100" at bounding box center [439, 259] width 412 height 24
type input "1"
type input "50"
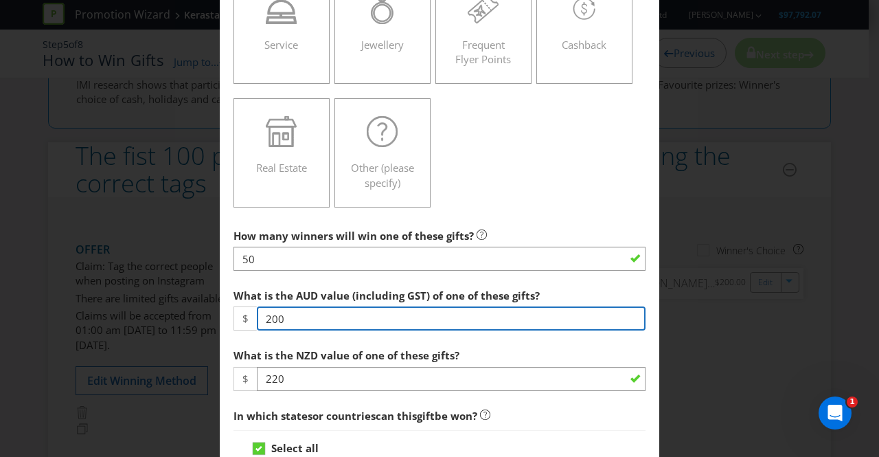
click at [282, 315] on input "200" at bounding box center [451, 318] width 389 height 24
type input "2"
type input "155"
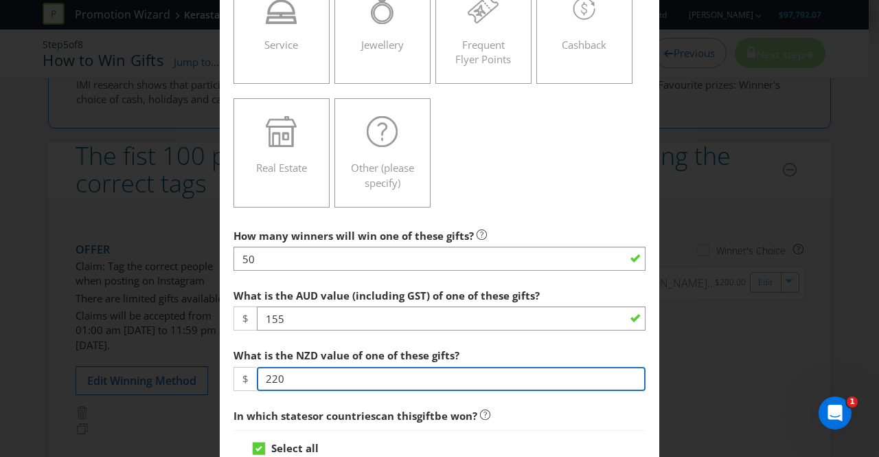
click at [291, 378] on input "220" at bounding box center [451, 379] width 389 height 24
type input "2"
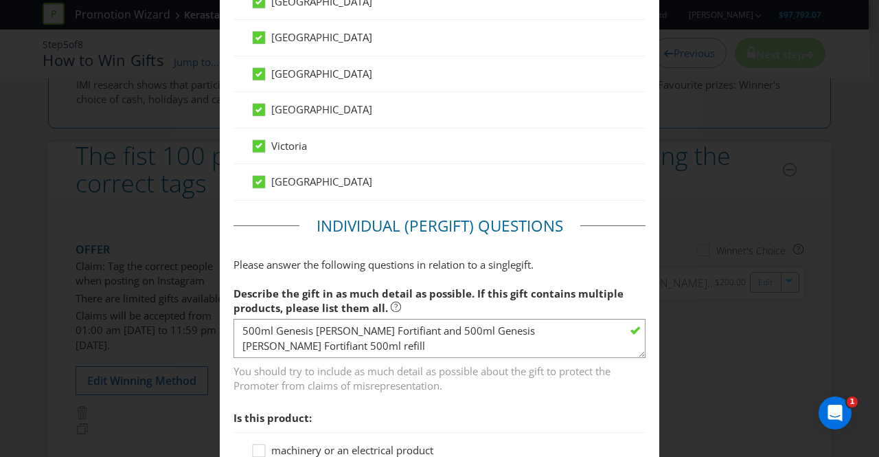
scroll to position [1034, 0]
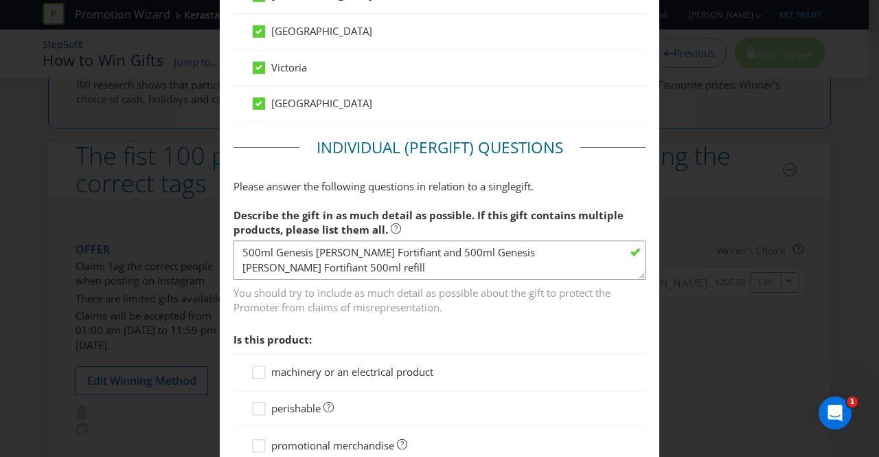
type input "176"
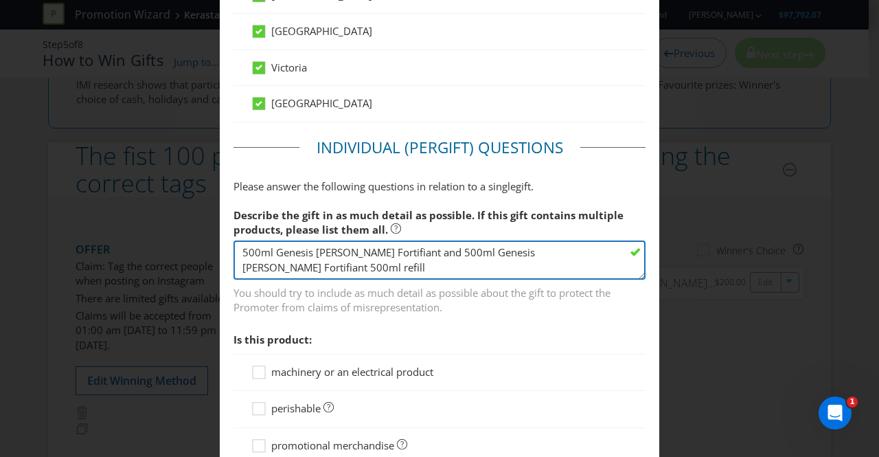
click at [604, 248] on textarea "500ml Genesis [PERSON_NAME] Fortifiant and 500ml Genesis [PERSON_NAME] Fortifia…" at bounding box center [439, 259] width 412 height 39
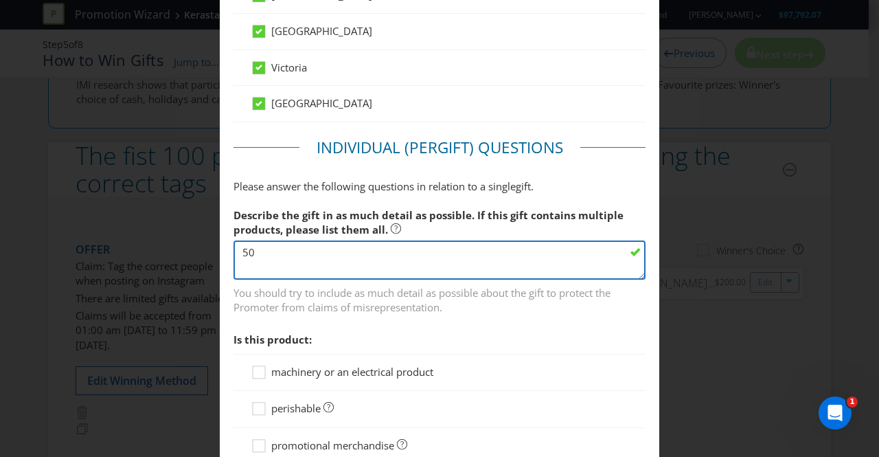
type textarea "5"
click at [311, 249] on textarea "500ml Genesis [PERSON_NAME] Fortifiant and 500ml Genesis [PERSON_NAME] Fortifia…" at bounding box center [439, 259] width 412 height 39
click at [416, 244] on textarea "500ml Genesis [PERSON_NAME] Fortifiant and 500ml Genesis [PERSON_NAME] Fortifia…" at bounding box center [439, 259] width 412 height 39
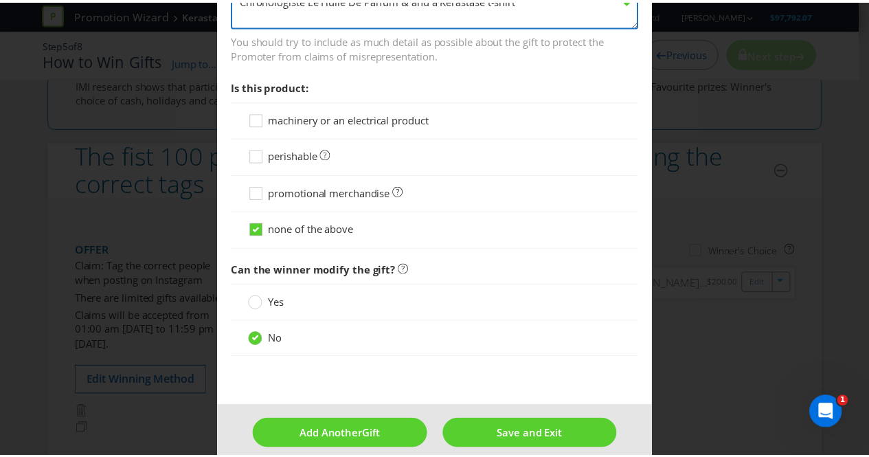
scroll to position [1297, 0]
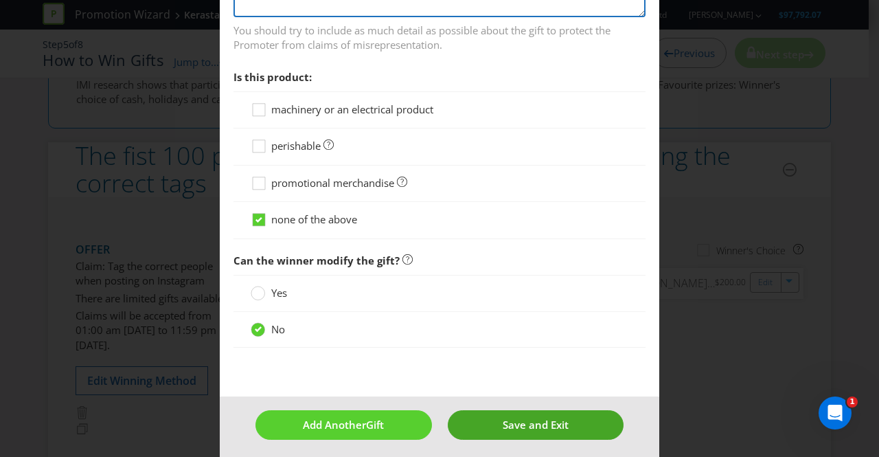
type textarea "Chronologiste Le Huile De Parfum & and a Kerastase t-shirt"
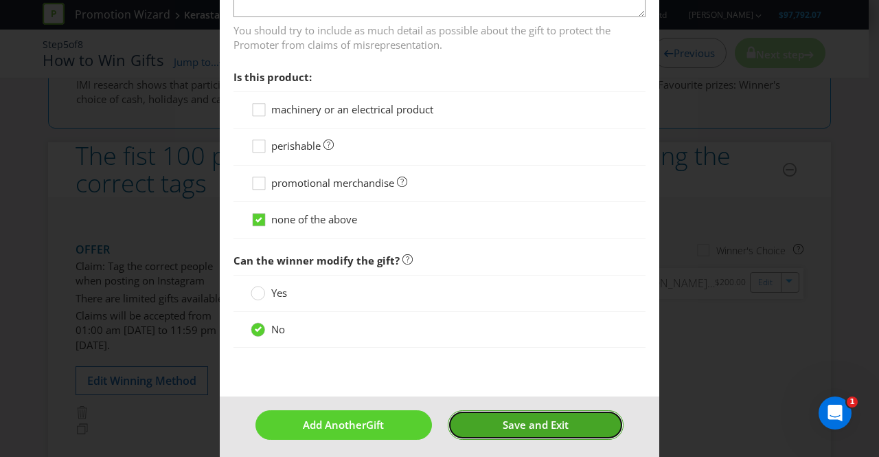
click at [507, 420] on span "Save and Exit" at bounding box center [536, 425] width 66 height 14
type input "50"
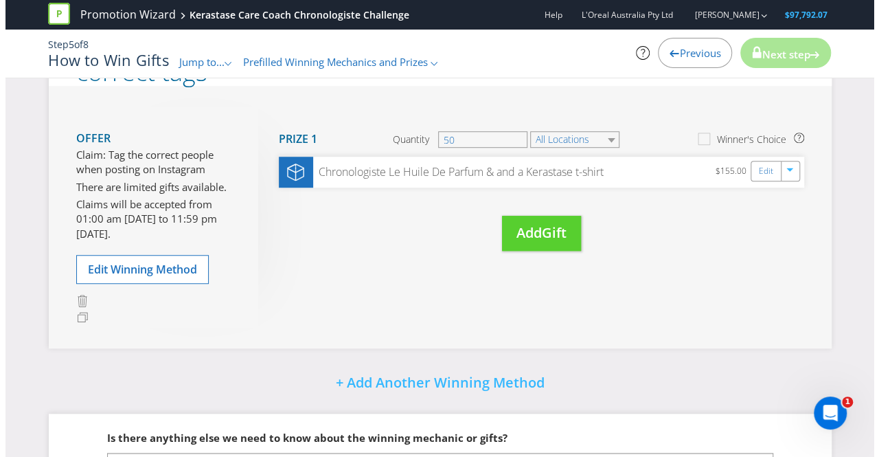
scroll to position [396, 0]
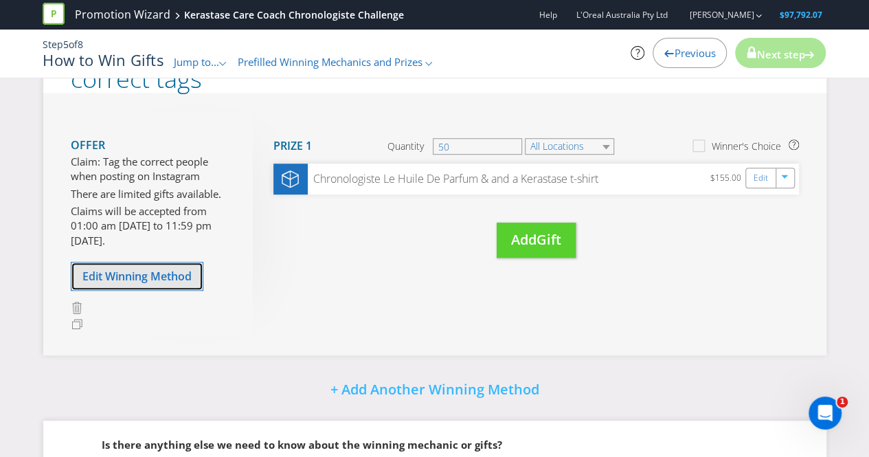
click at [113, 270] on span "Edit Winning Method" at bounding box center [136, 276] width 109 height 15
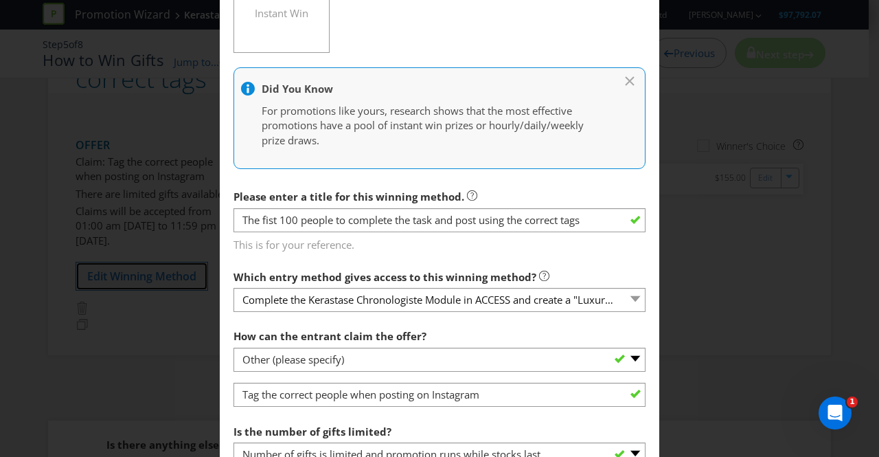
scroll to position [282, 0]
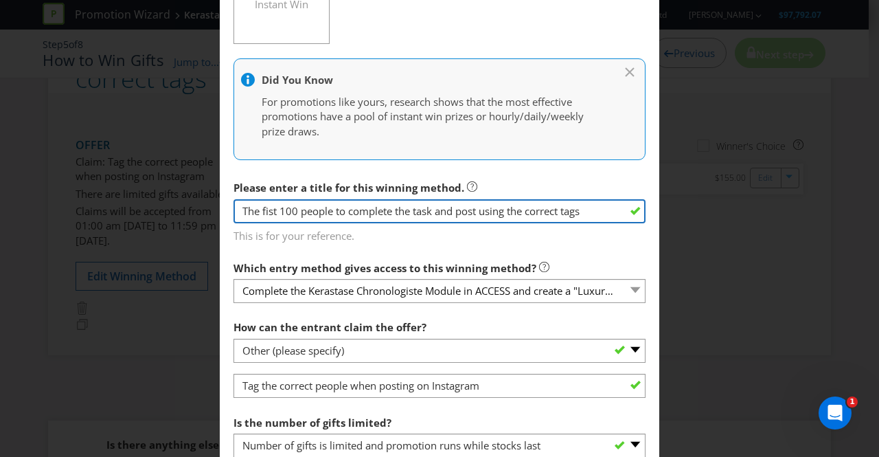
click at [295, 211] on input "The fist 100 people to complete the task and post using the correct tags" at bounding box center [439, 211] width 412 height 24
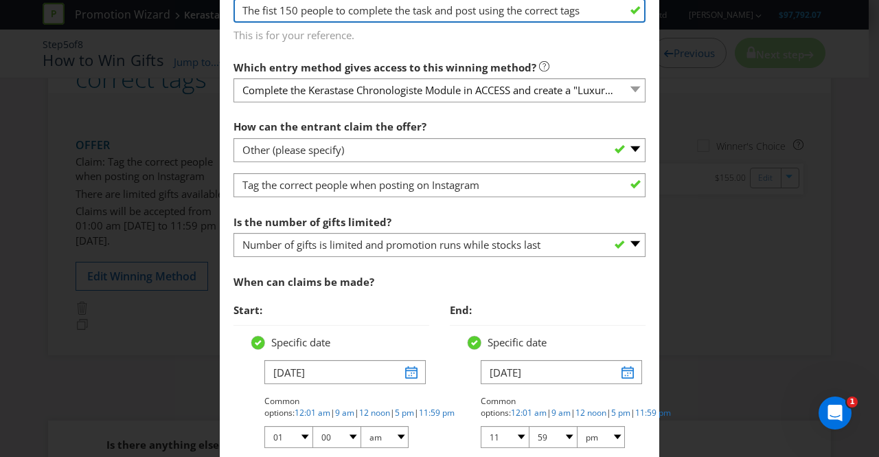
scroll to position [521, 0]
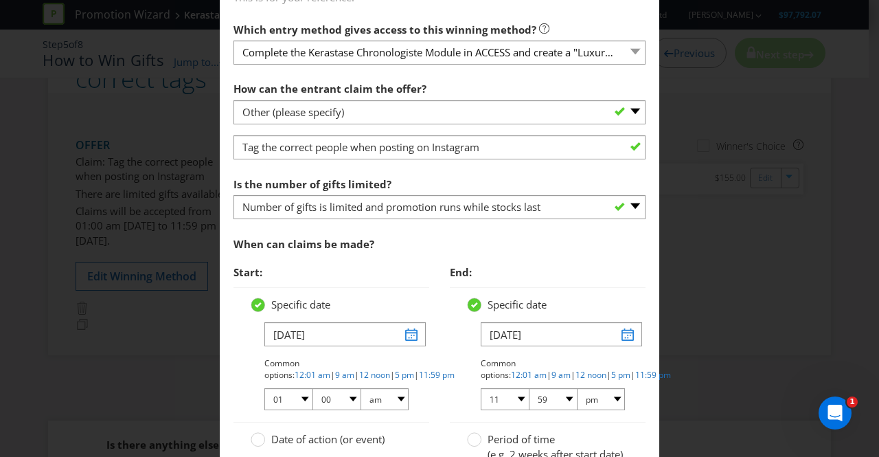
type input "The fist 150 people to complete the task and post using the correct tags"
click at [405, 334] on input "[DATE]" at bounding box center [344, 334] width 161 height 24
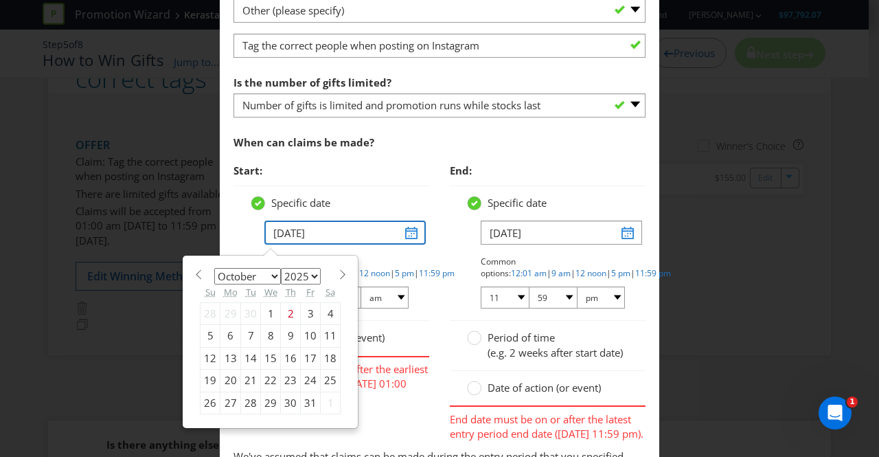
scroll to position [626, 0]
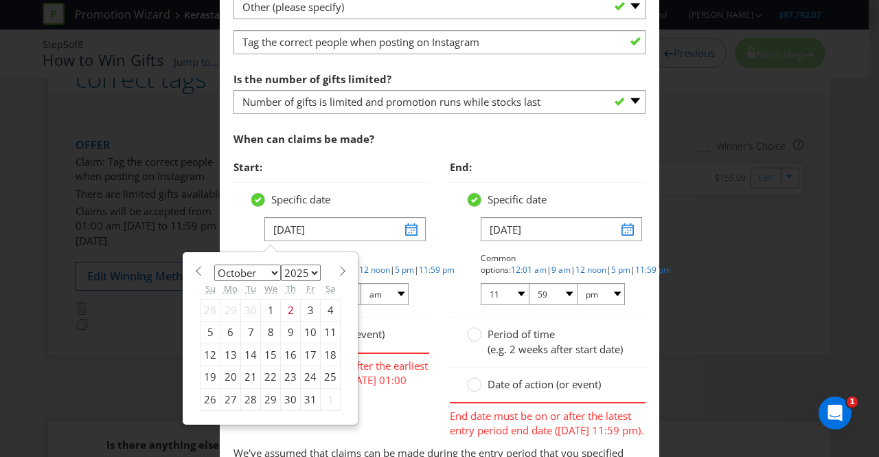
click at [306, 328] on div "10" at bounding box center [311, 332] width 20 height 22
type input "[DATE]"
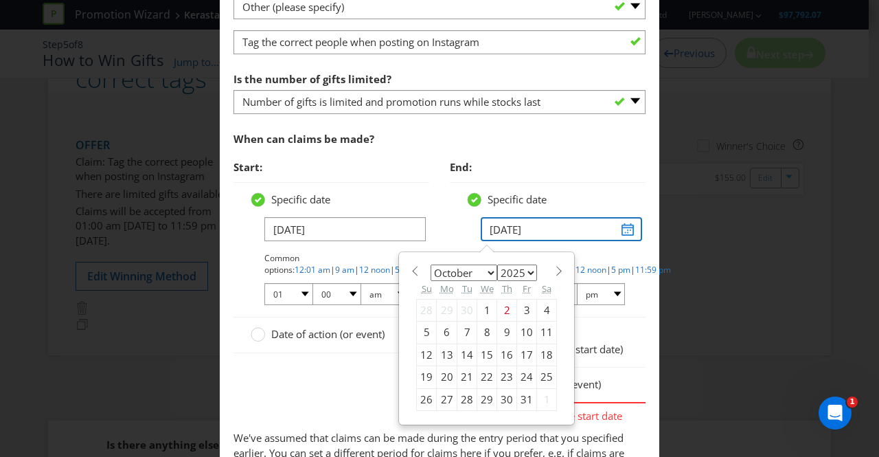
click at [619, 230] on input "[DATE]" at bounding box center [561, 229] width 161 height 24
click at [553, 269] on span at bounding box center [558, 271] width 10 height 10
select select "10"
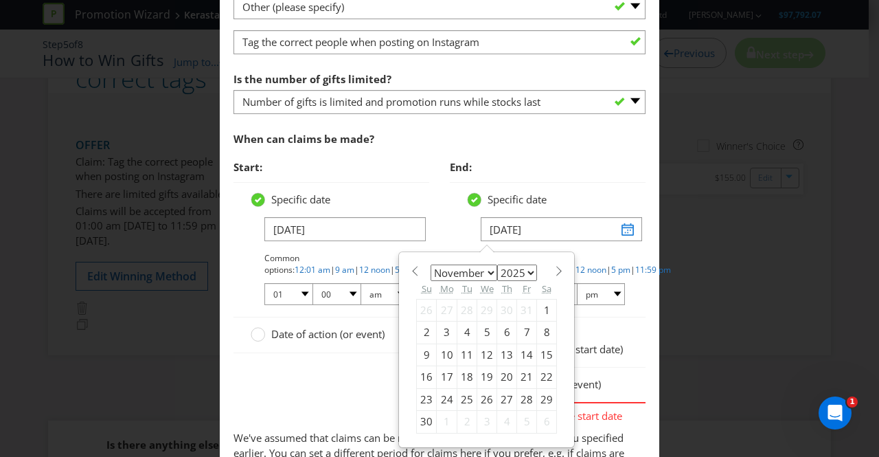
click at [517, 330] on div "7" at bounding box center [527, 332] width 20 height 22
type input "[DATE]"
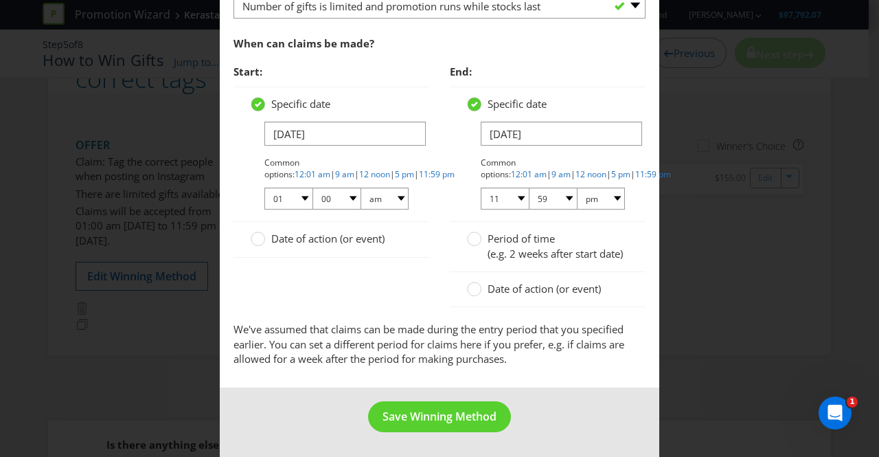
scroll to position [733, 0]
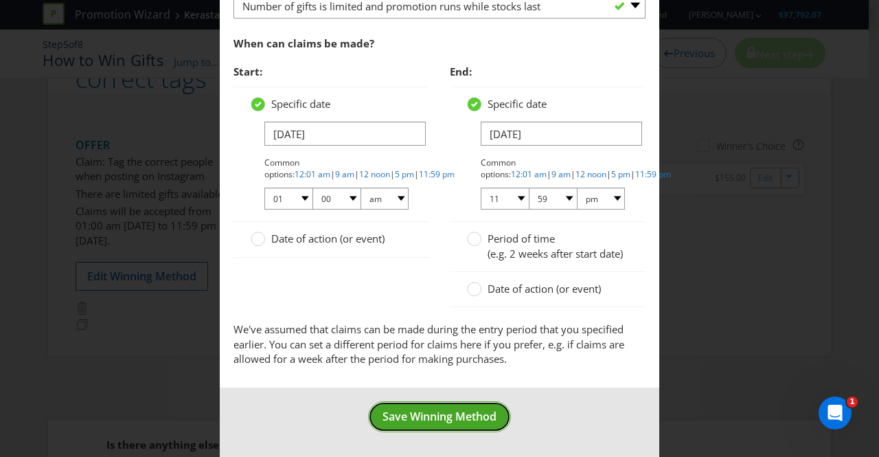
click at [434, 413] on span "Save Winning Method" at bounding box center [440, 416] width 114 height 15
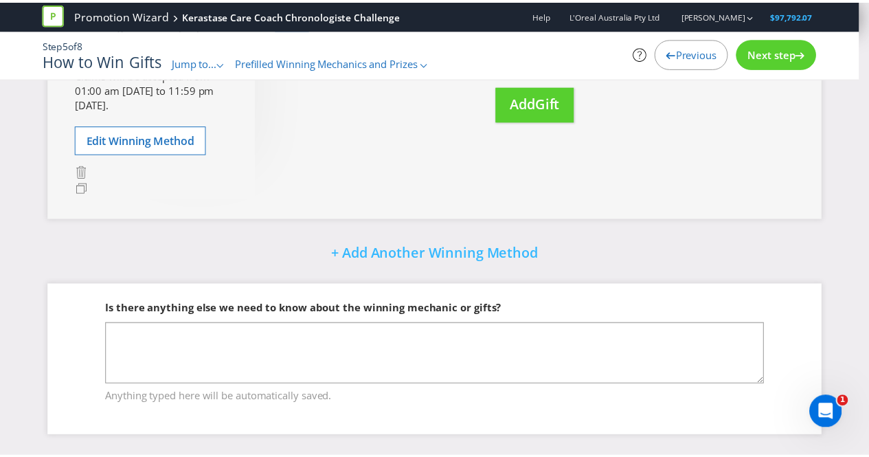
scroll to position [258, 0]
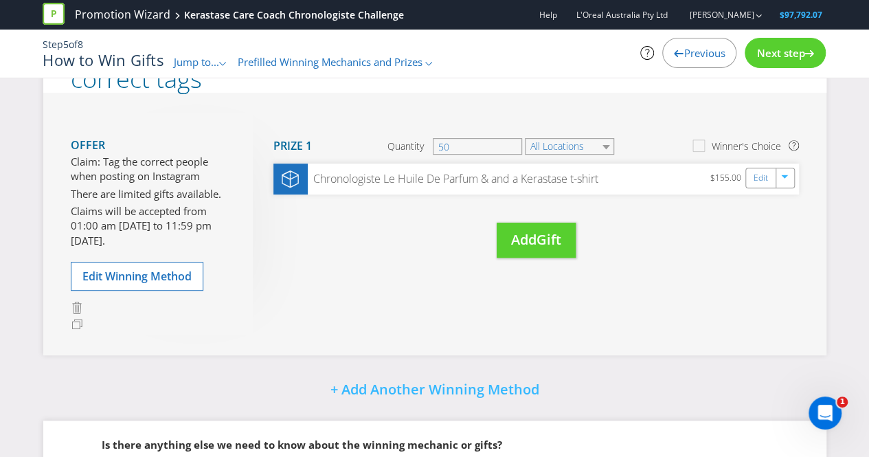
click at [799, 56] on span "Next step" at bounding box center [780, 53] width 48 height 14
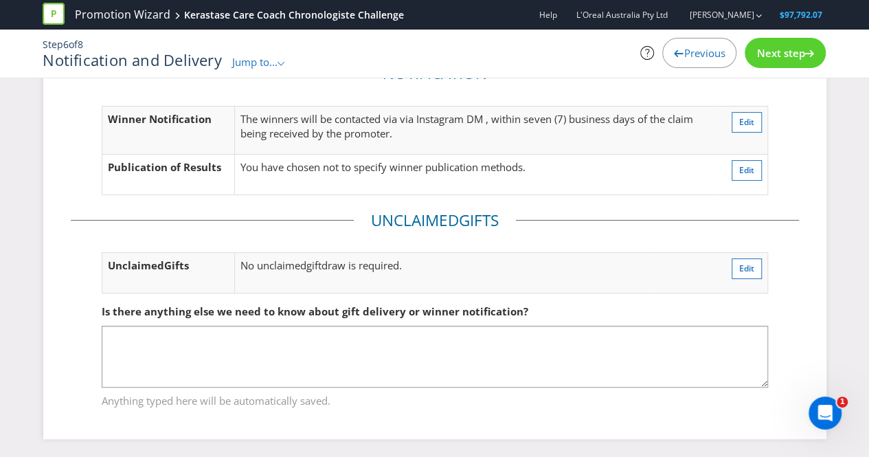
click at [776, 52] on span "Next step" at bounding box center [780, 53] width 48 height 14
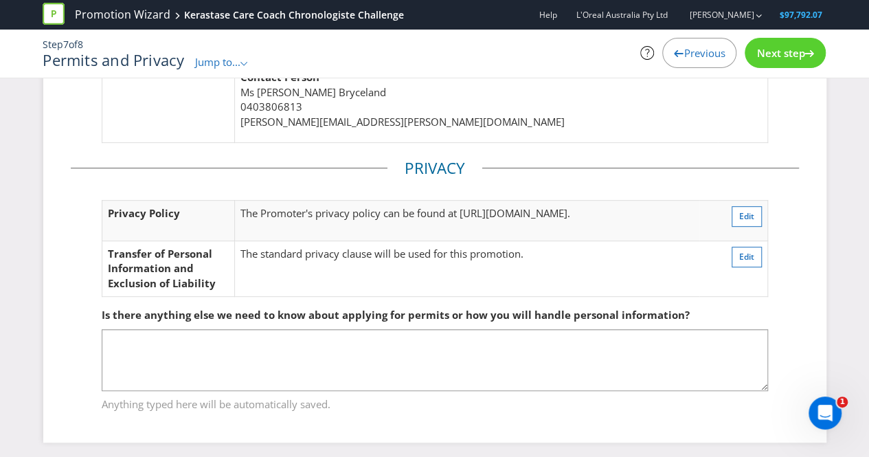
scroll to position [285, 0]
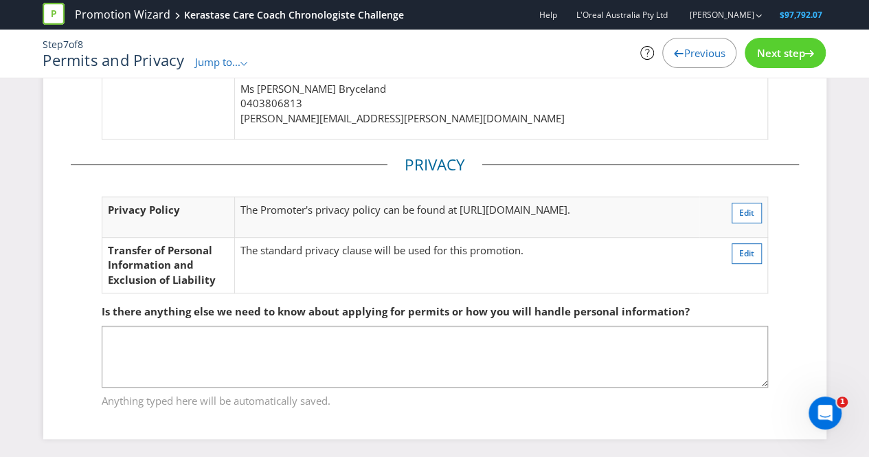
click at [777, 46] on span "Next step" at bounding box center [780, 53] width 48 height 14
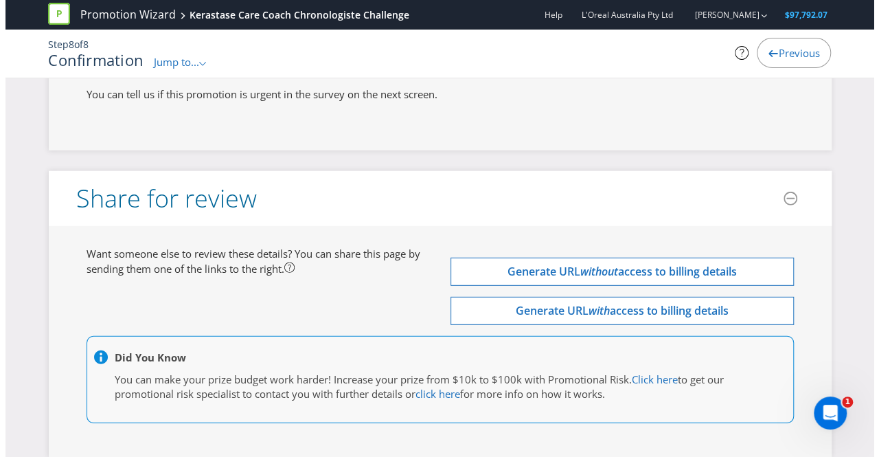
scroll to position [4472, 0]
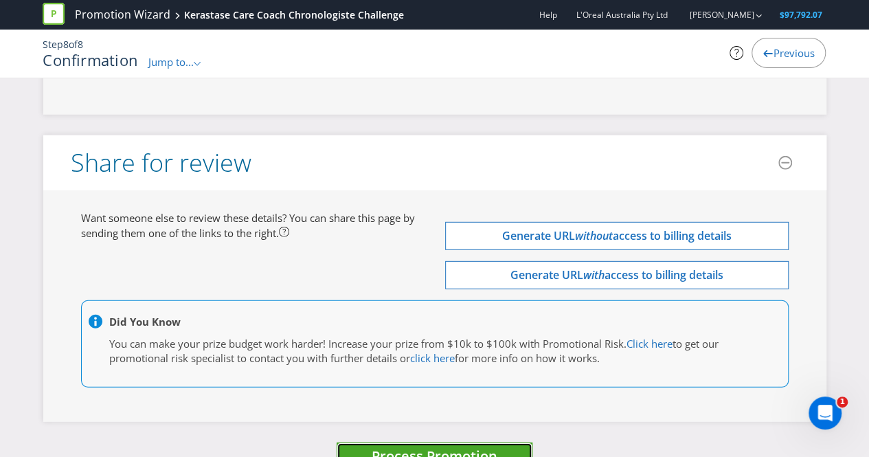
click at [465, 446] on span "Process Promotion" at bounding box center [435, 455] width 126 height 19
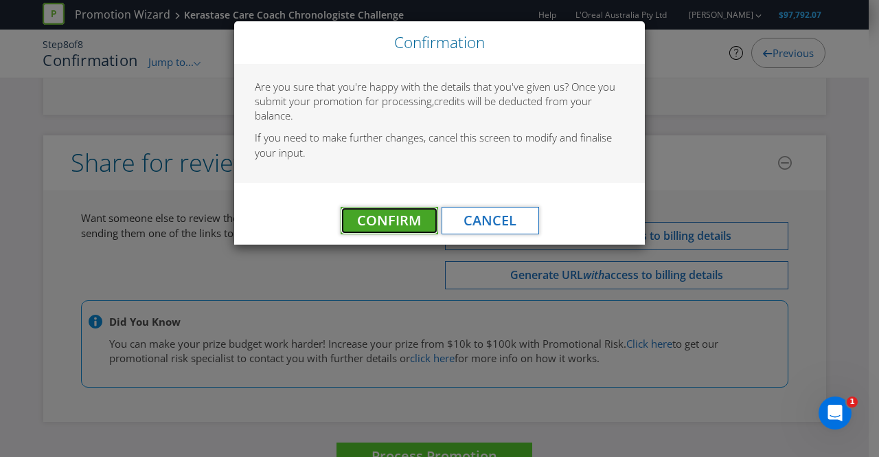
click at [370, 220] on span "Confirm" at bounding box center [389, 220] width 64 height 19
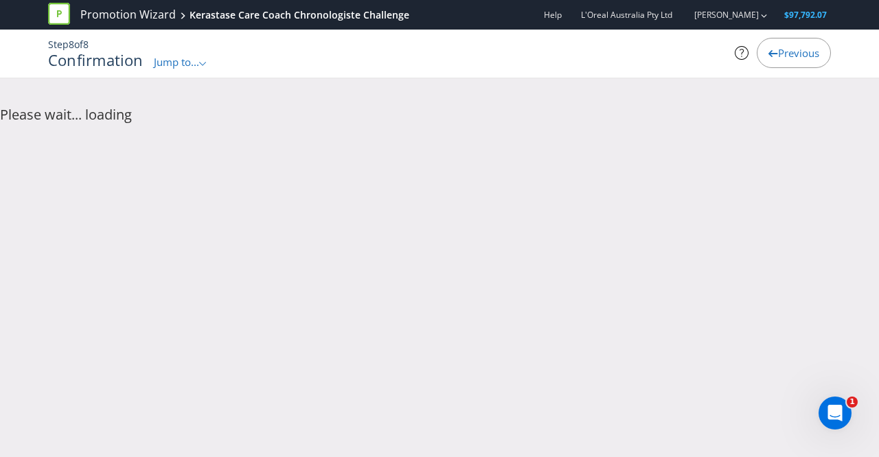
scroll to position [0, 0]
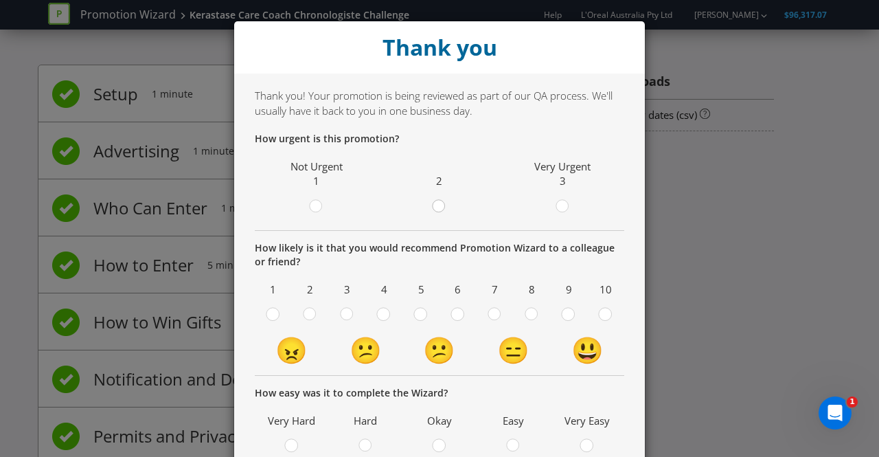
click at [435, 205] on circle at bounding box center [439, 206] width 12 height 12
click at [0, 0] on input "radio" at bounding box center [0, 0] width 0 height 0
click at [565, 310] on div at bounding box center [568, 309] width 7 height 7
click at [0, 0] on input "radio" at bounding box center [0, 0] width 0 height 0
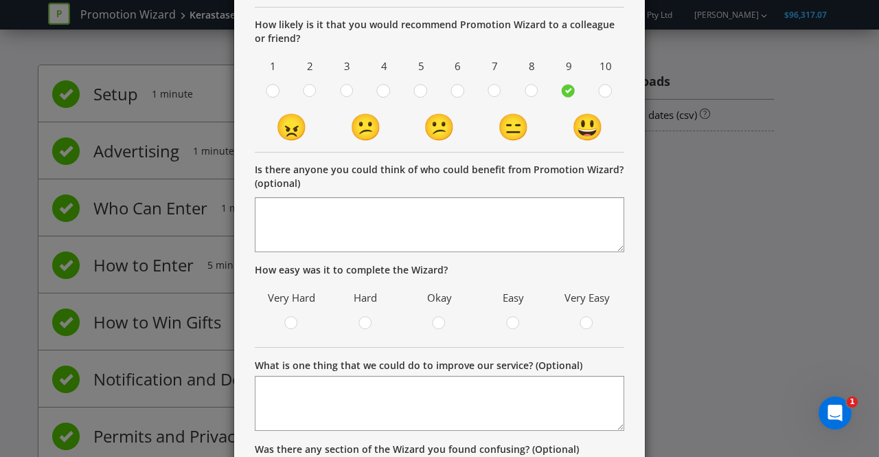
scroll to position [228, 0]
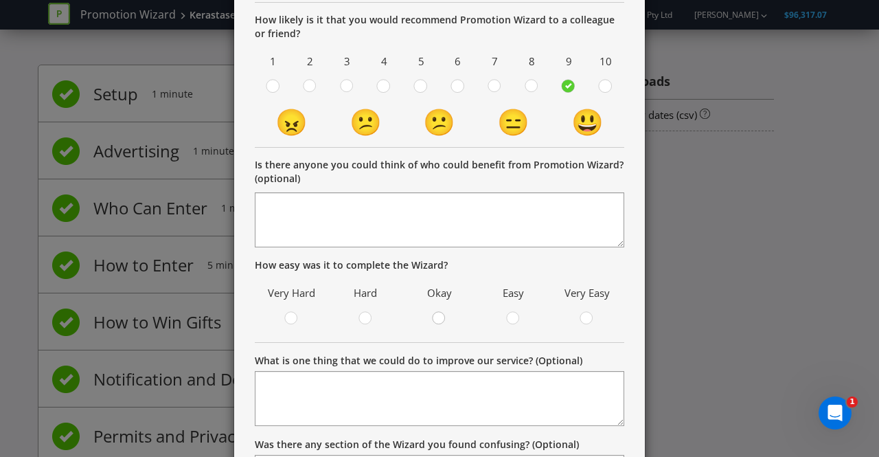
click at [433, 321] on circle at bounding box center [439, 318] width 12 height 12
click at [0, 0] on input "radio" at bounding box center [0, 0] width 0 height 0
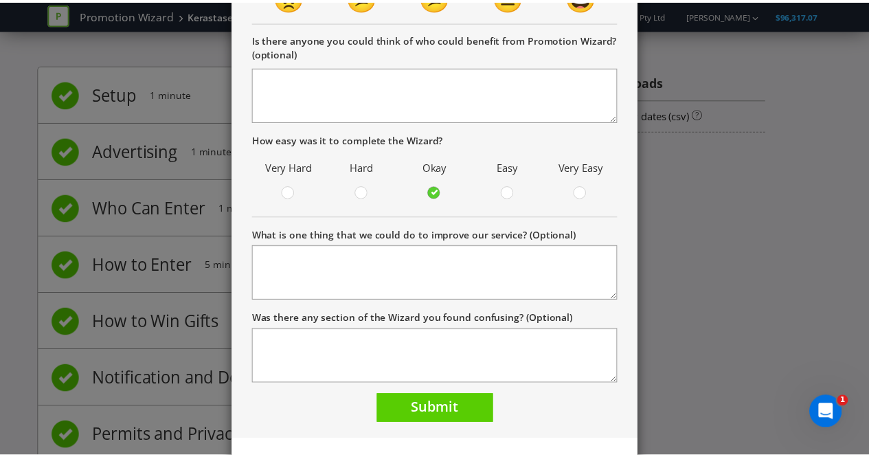
scroll to position [354, 0]
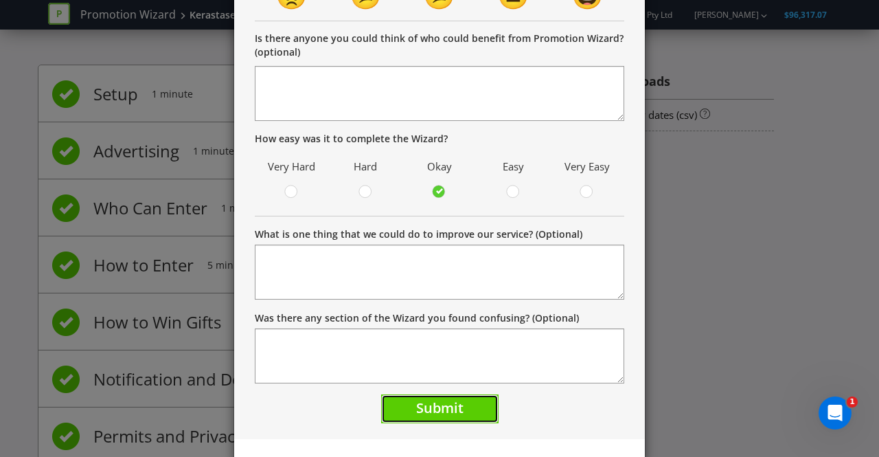
click at [433, 402] on span "Submit" at bounding box center [439, 407] width 47 height 19
